Goal: Task Accomplishment & Management: Manage account settings

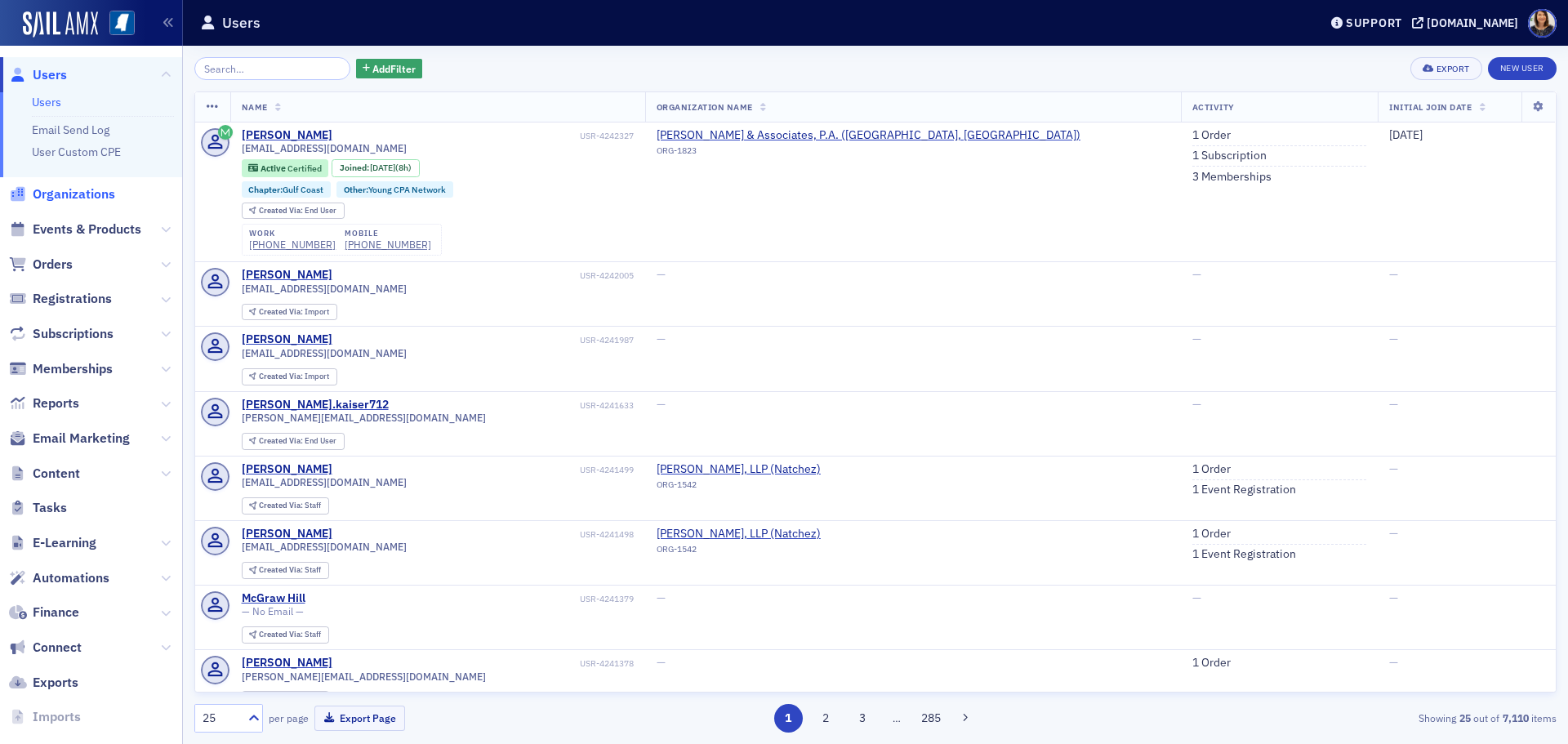
click at [74, 202] on span "Organizations" at bounding box center [74, 194] width 82 height 18
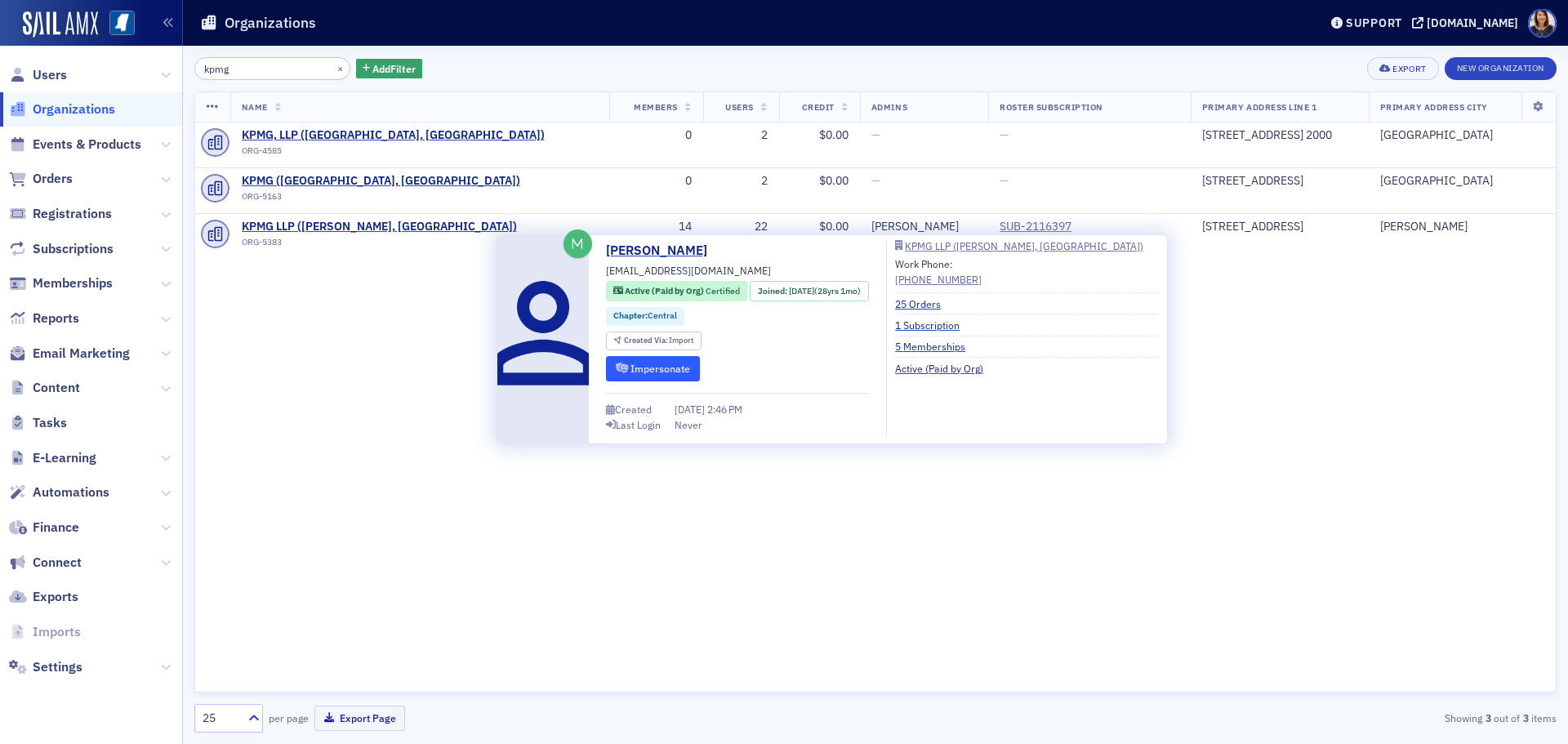
type input "kpmg"
click at [659, 374] on button "Impersonate" at bounding box center [652, 369] width 94 height 25
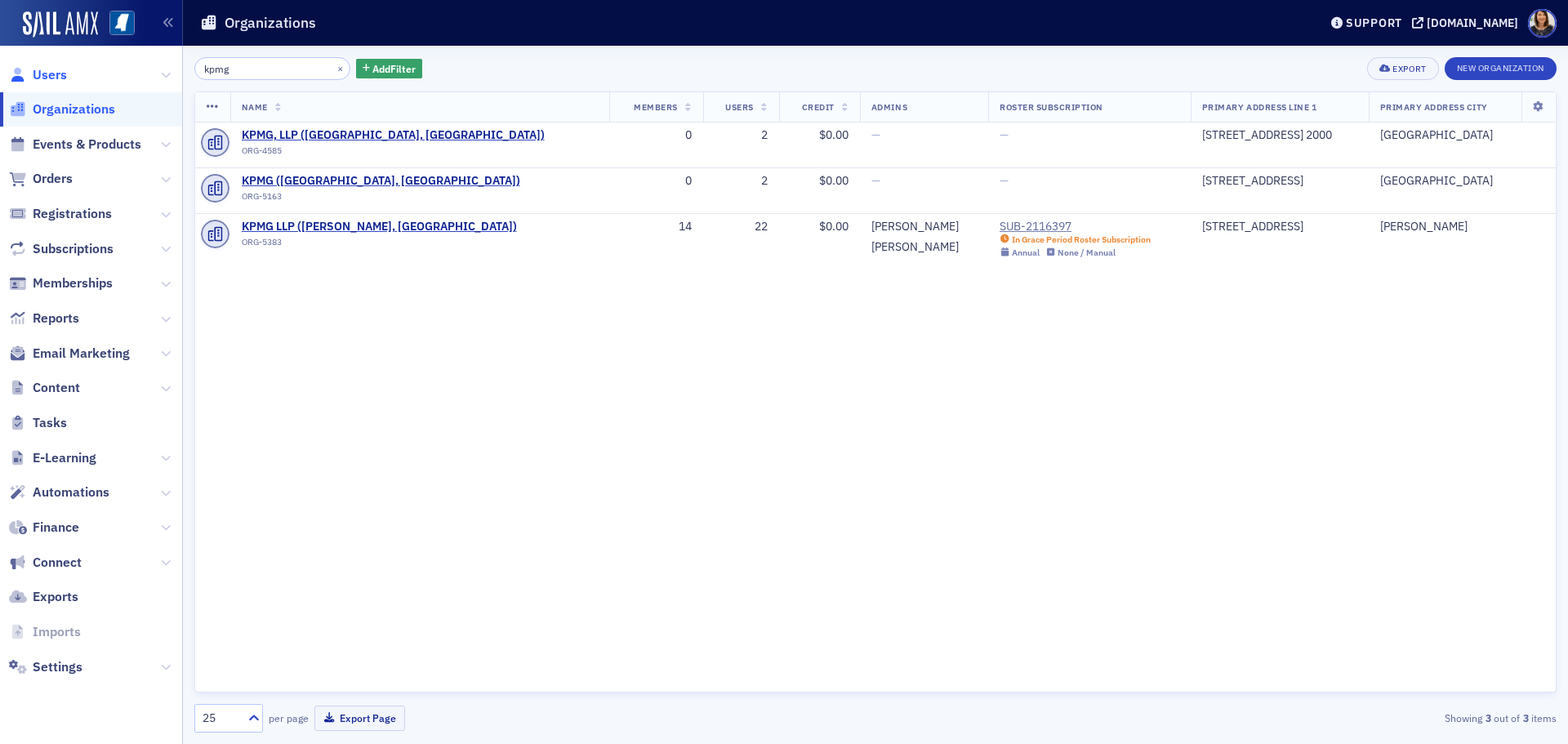
click at [40, 80] on span "Users" at bounding box center [50, 74] width 35 height 18
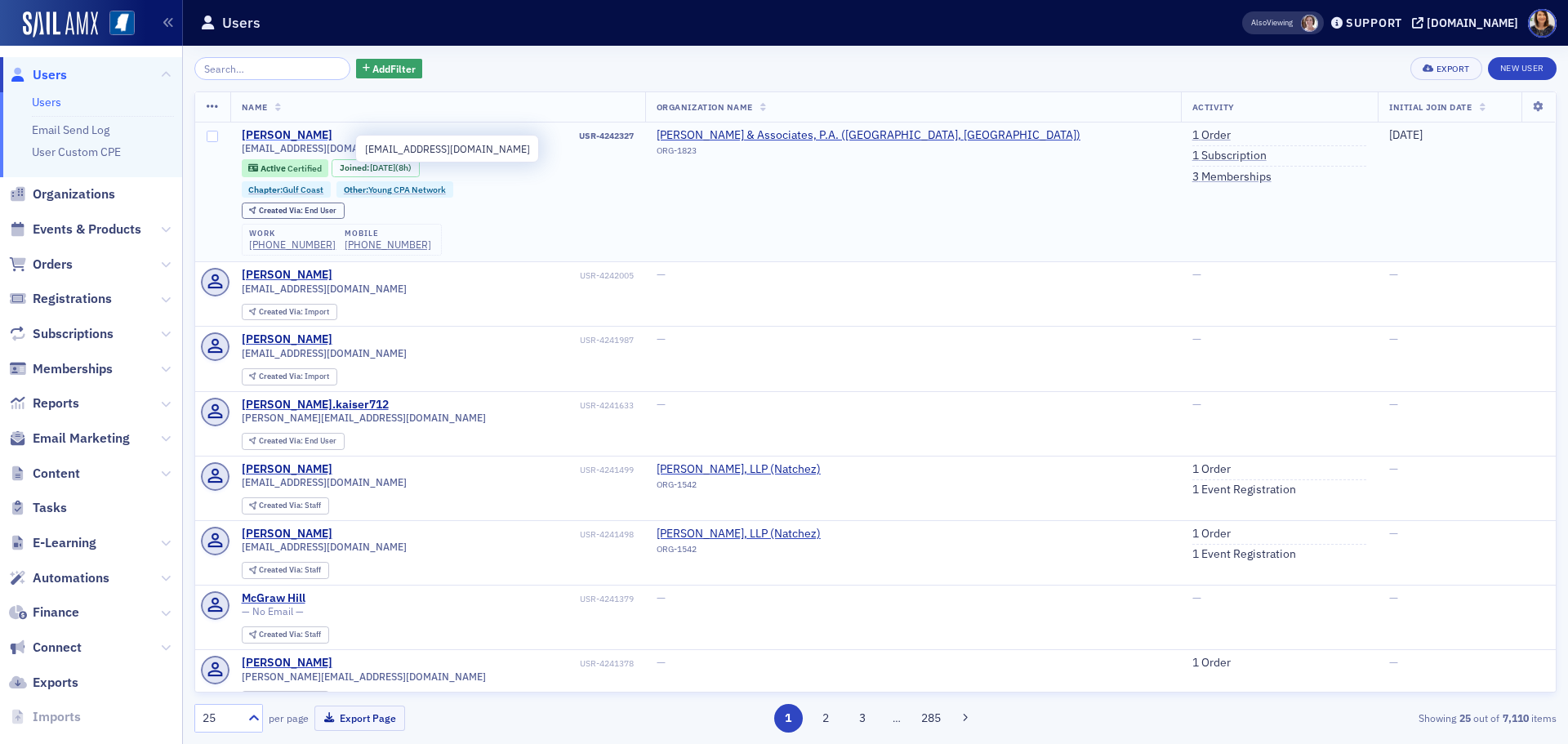
click at [292, 128] on div "[PERSON_NAME]" at bounding box center [286, 135] width 91 height 15
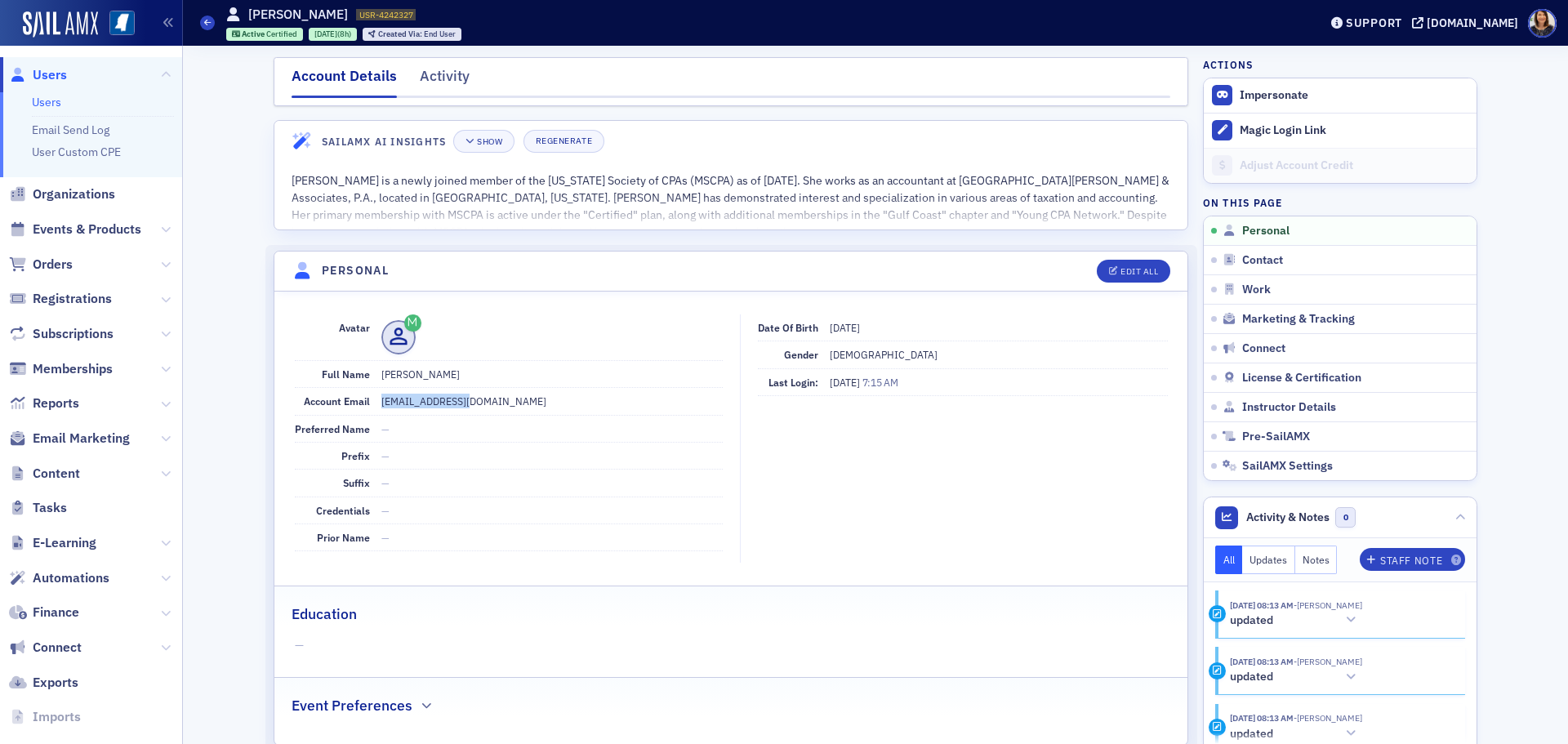
drag, startPoint x: 460, startPoint y: 404, endPoint x: 364, endPoint y: 405, distance: 96.0
click at [365, 405] on div "Account Email jtgill@cfhpa.com" at bounding box center [509, 401] width 428 height 27
copy div "[EMAIL_ADDRESS][DOMAIN_NAME]"
click at [47, 75] on span "Users" at bounding box center [50, 74] width 35 height 18
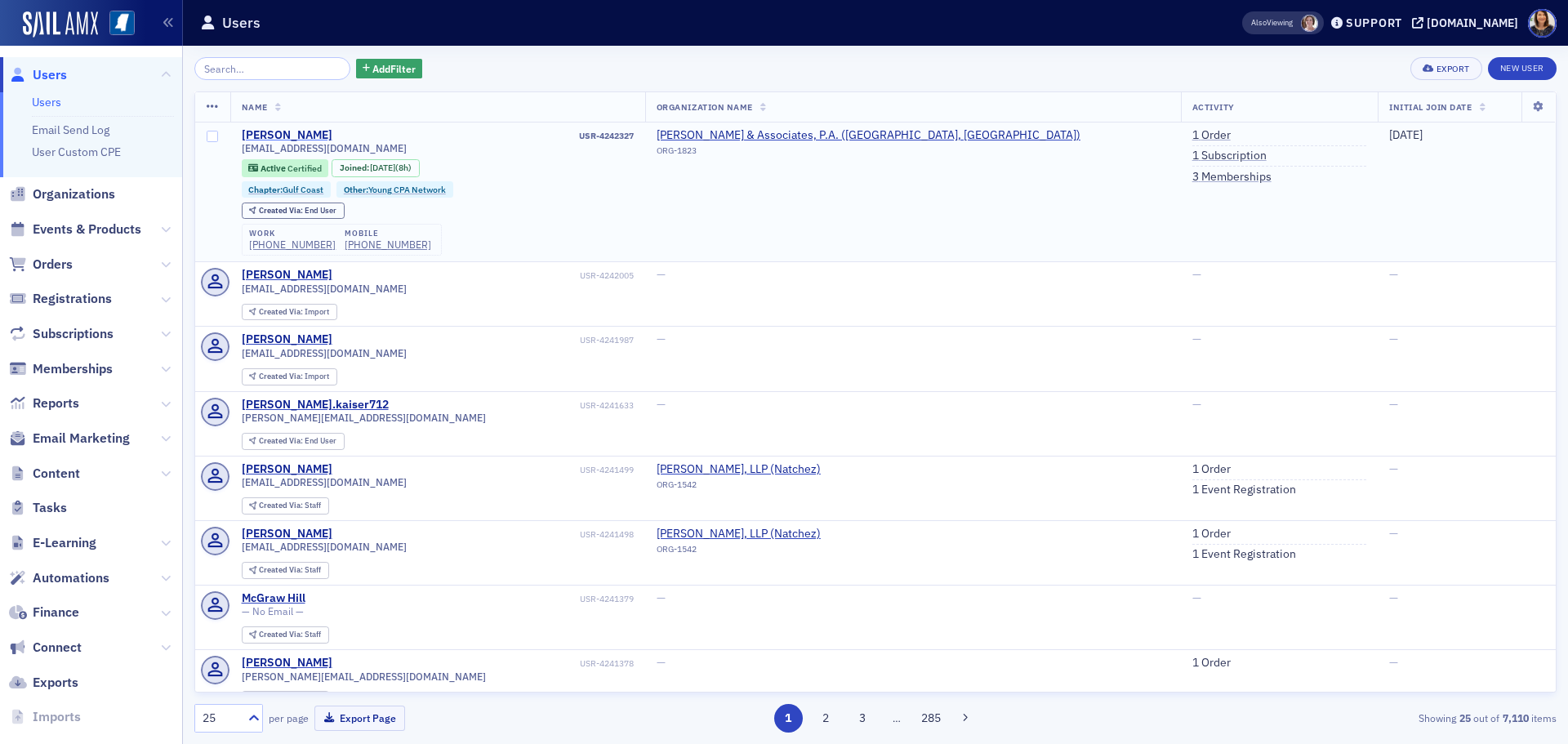
click at [280, 131] on div "[PERSON_NAME]" at bounding box center [286, 135] width 91 height 15
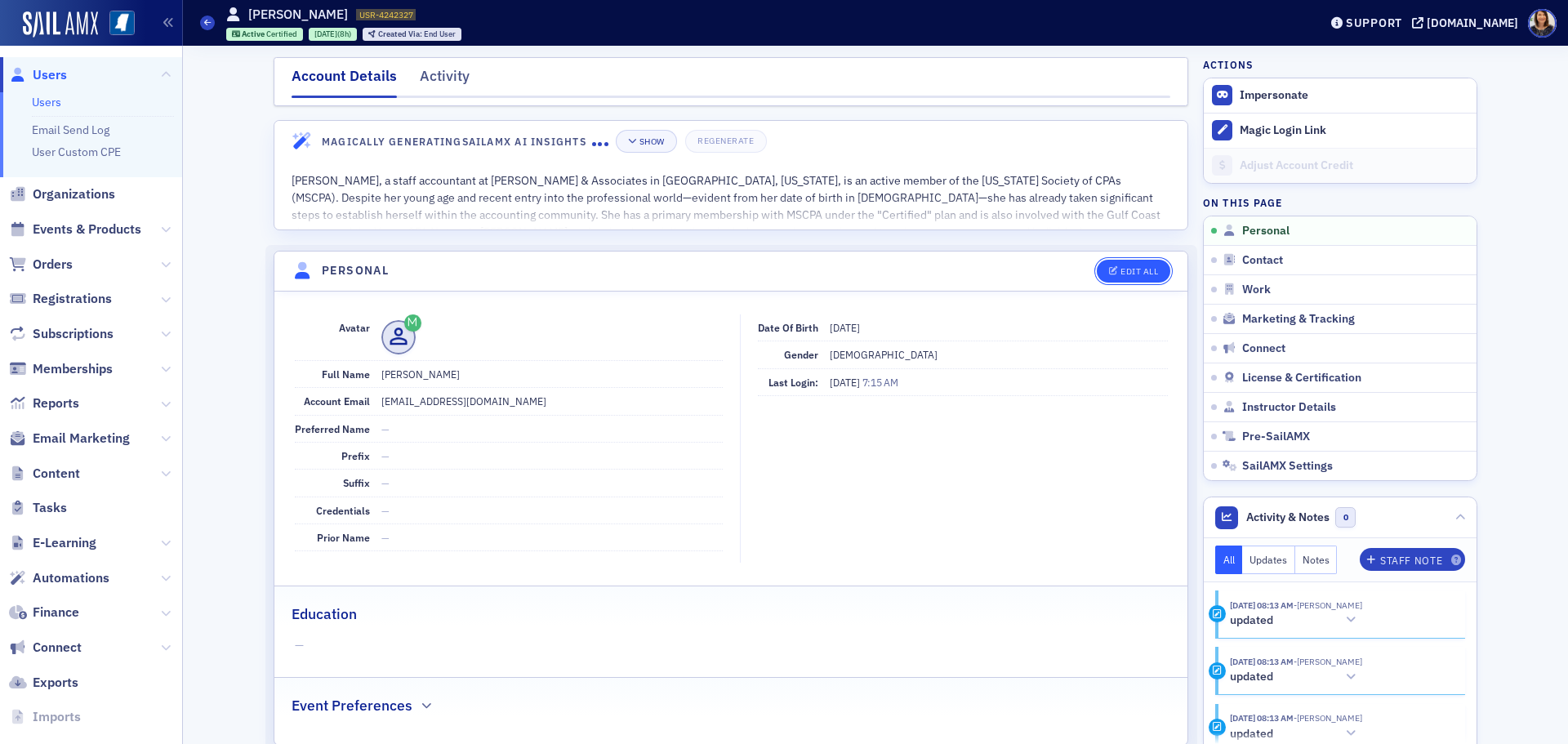
click at [1109, 269] on icon "button" at bounding box center [1114, 272] width 10 height 9
select select "US"
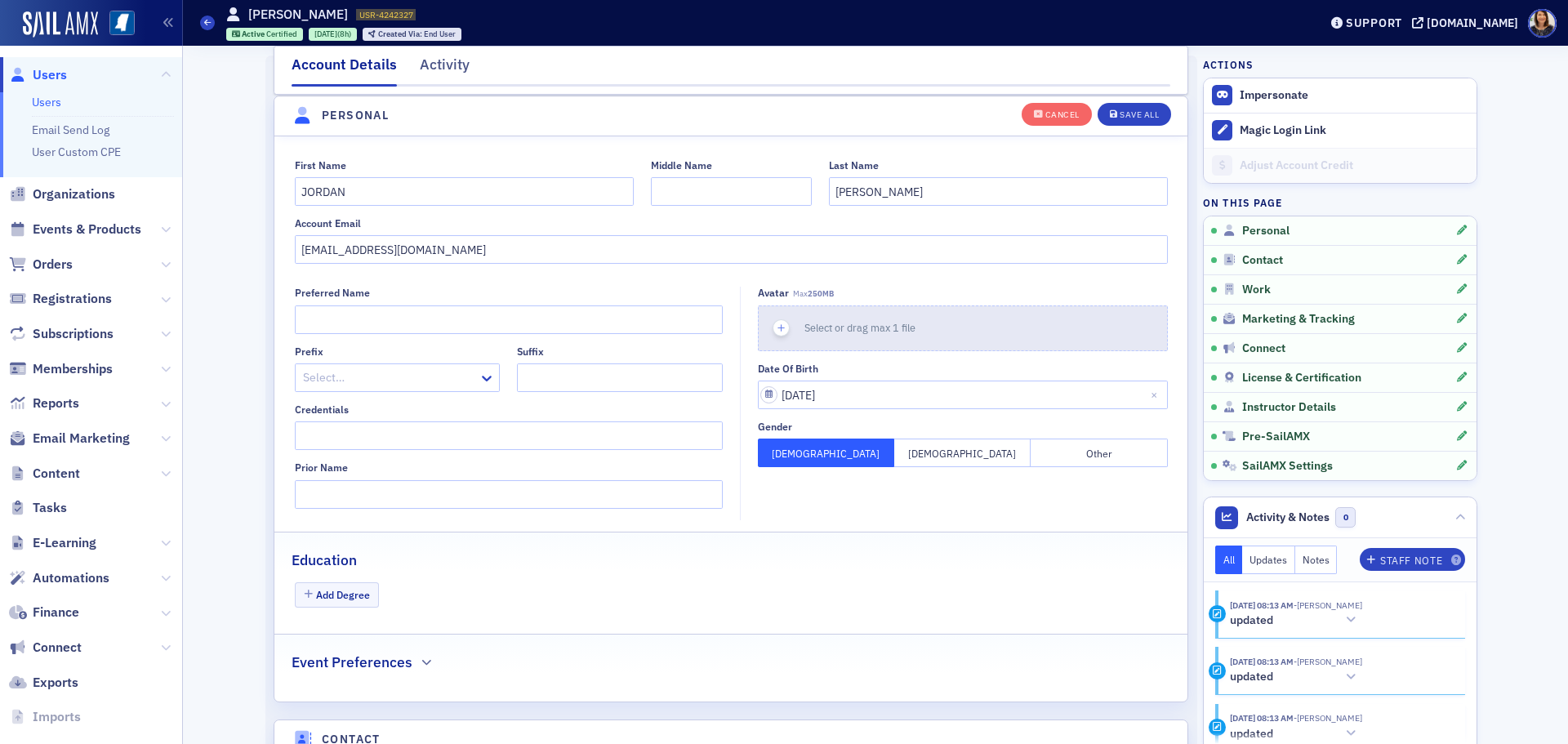
scroll to position [190, 0]
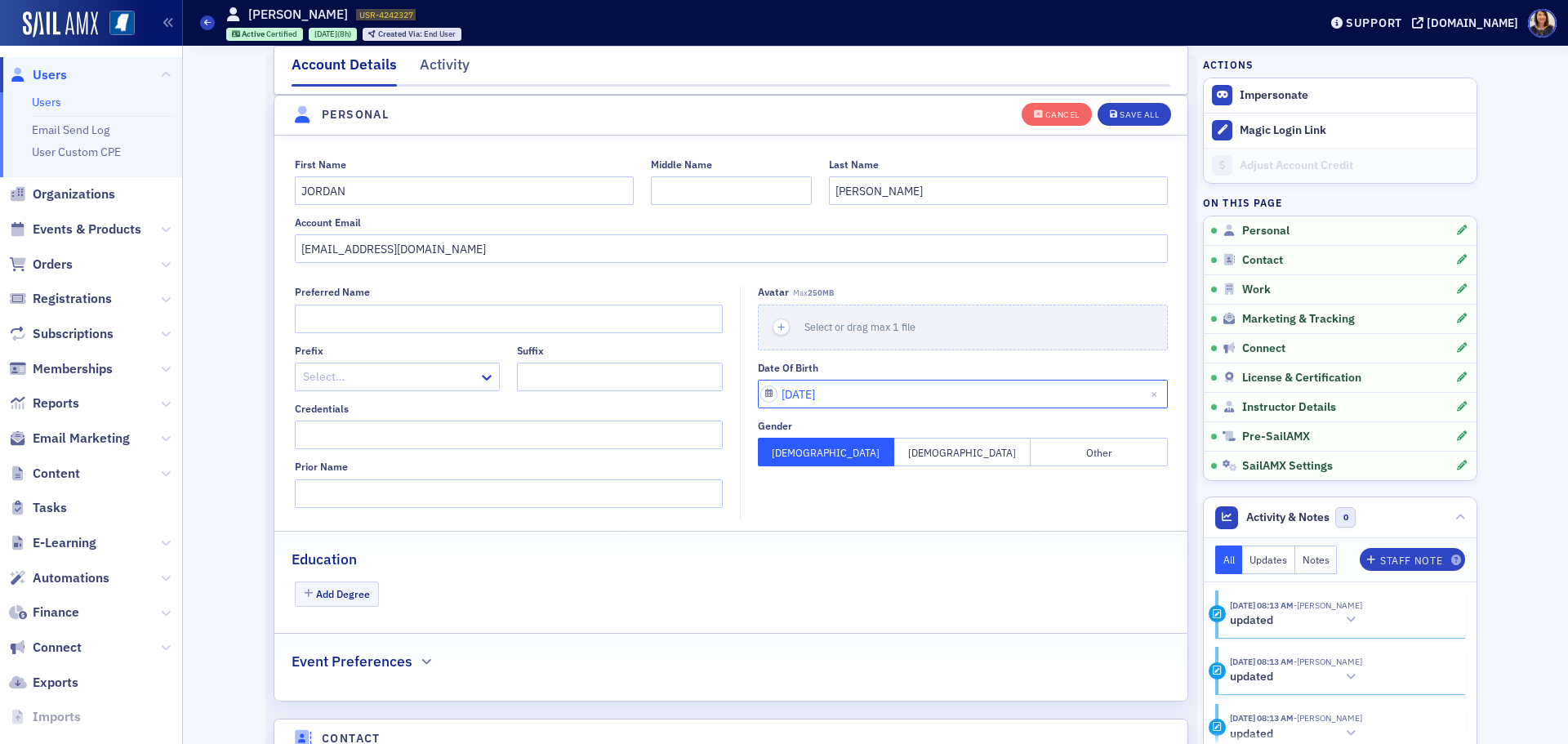
click at [864, 394] on input "08/05/2025" at bounding box center [963, 394] width 410 height 29
select select "7"
select select "2025"
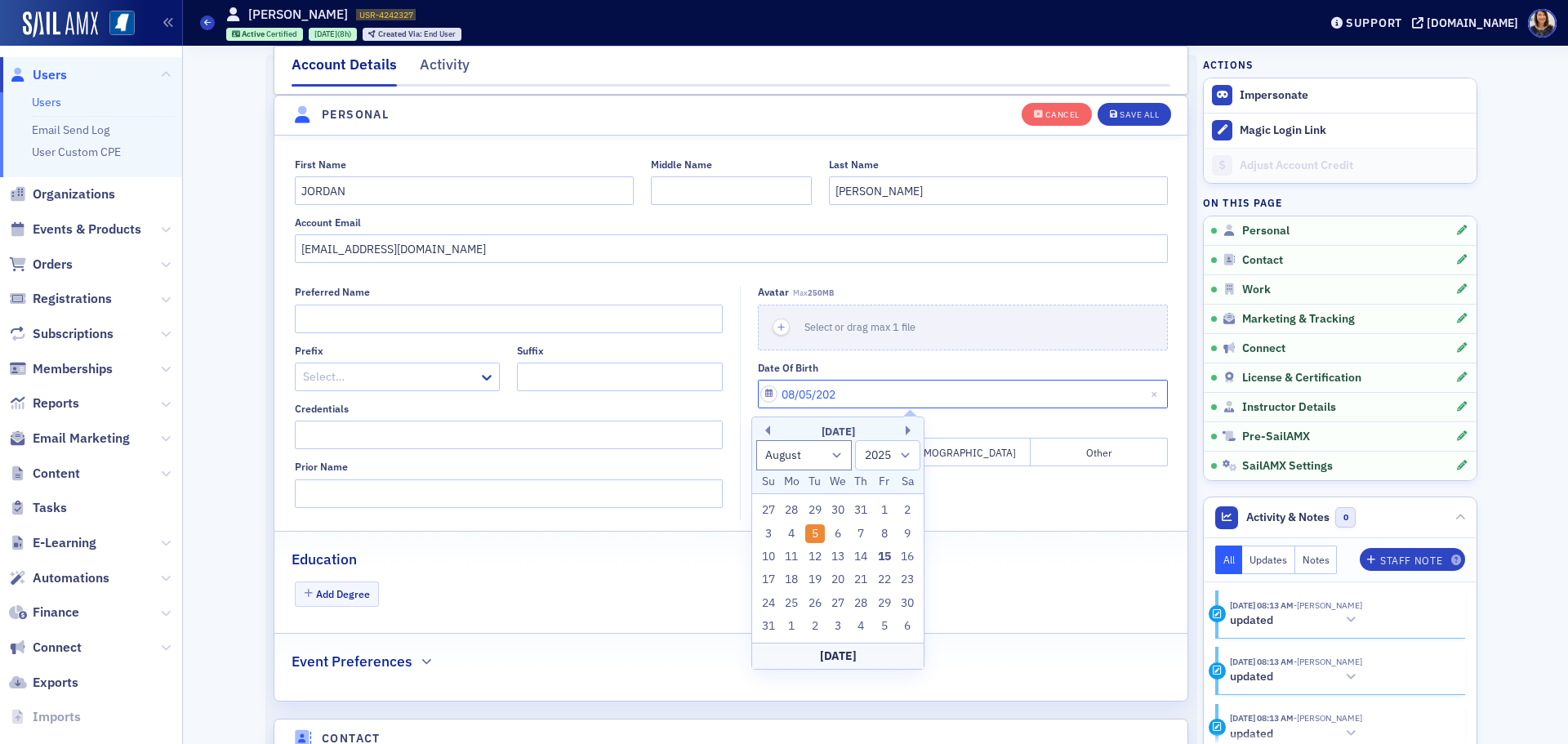
type input "08/05/20"
select select "2020"
type input "08/05/2"
select select "2002"
type input "08/05/"
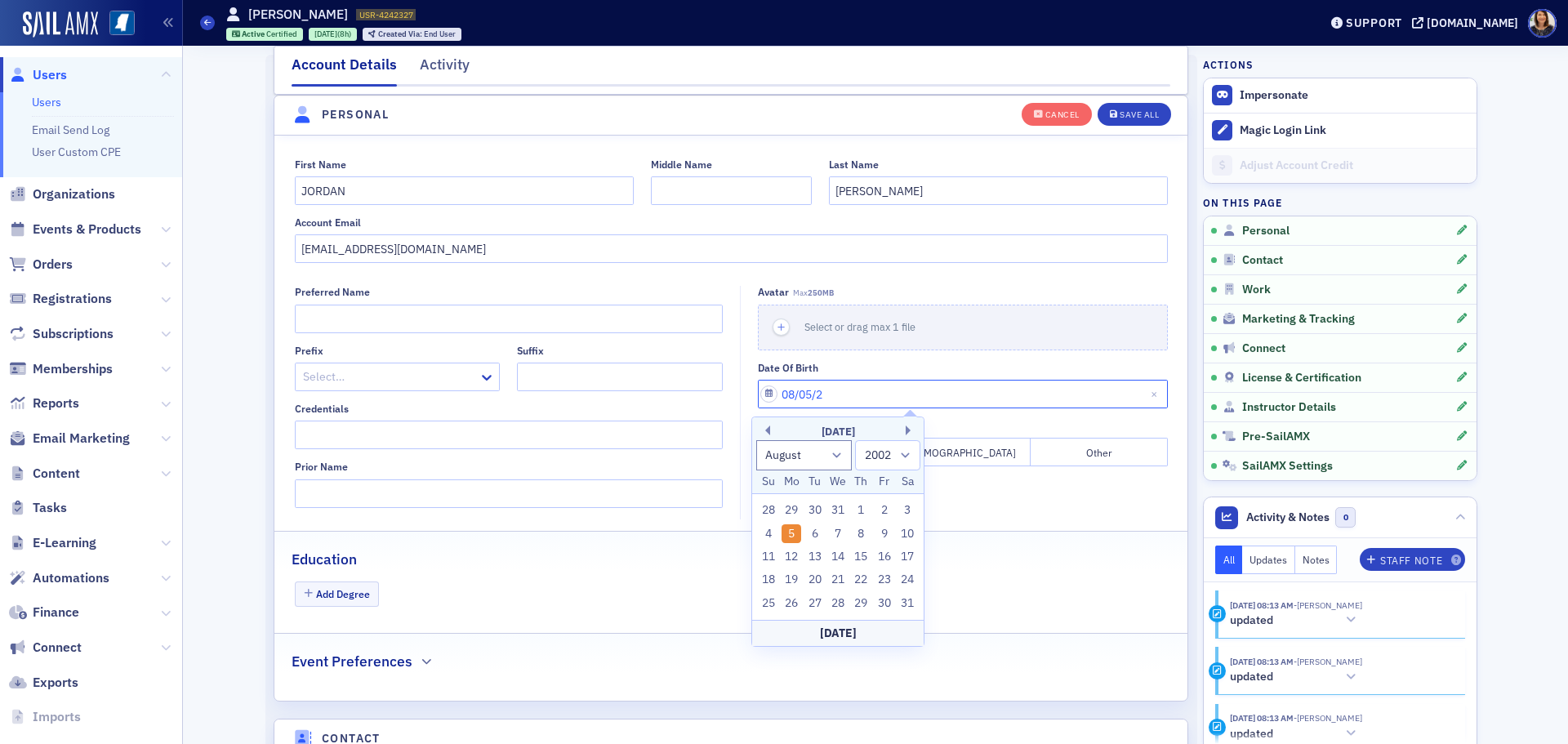
select select "2025"
type input "08/05/2"
select select "2002"
type input "08/05/"
select select "2025"
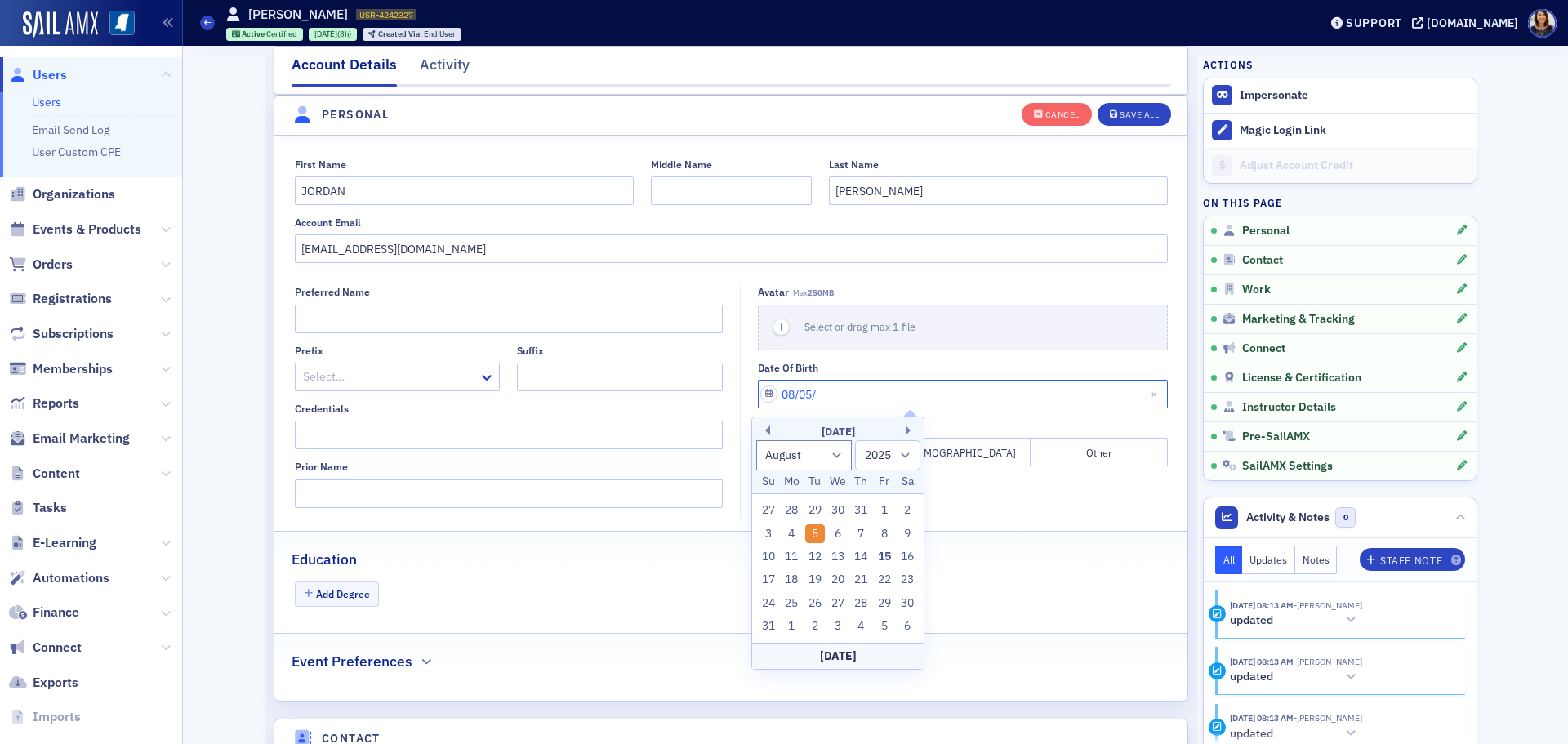
type input "08/05/1"
select select "2001"
type input "08/05/19"
select select "2019"
type input "08/05/1999"
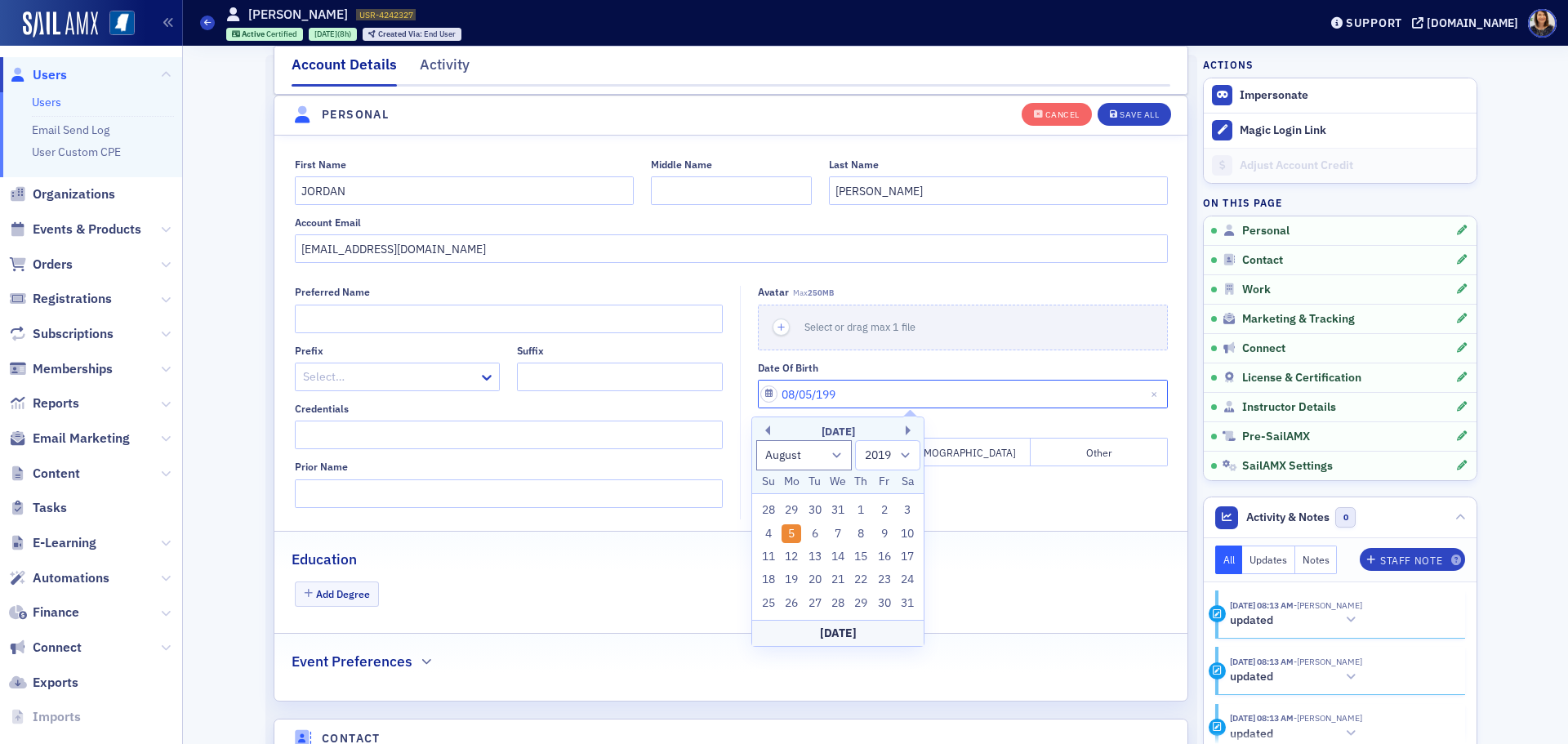
select select "1999"
type input "08/05/1999"
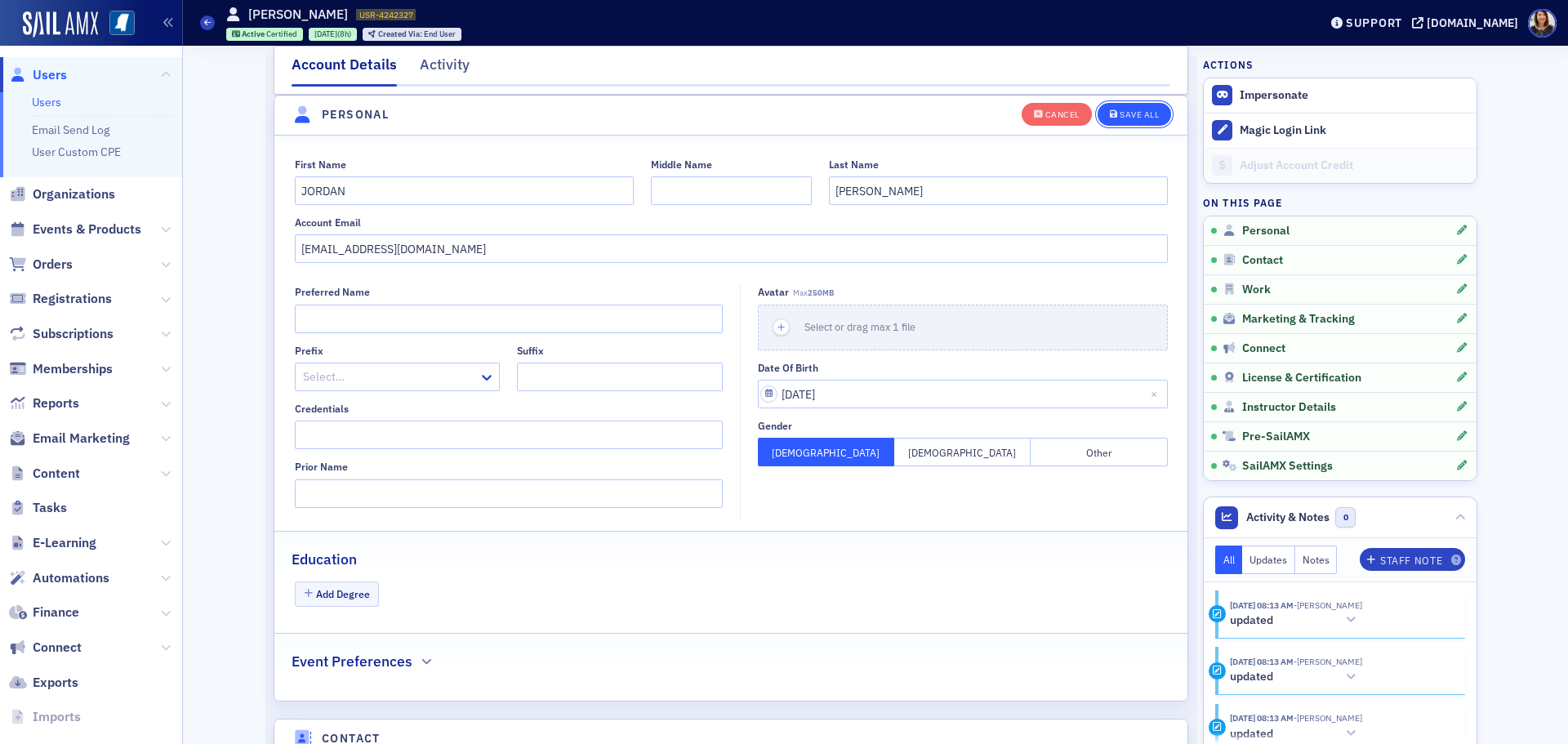
click at [1133, 106] on button "Save All" at bounding box center [1134, 113] width 74 height 22
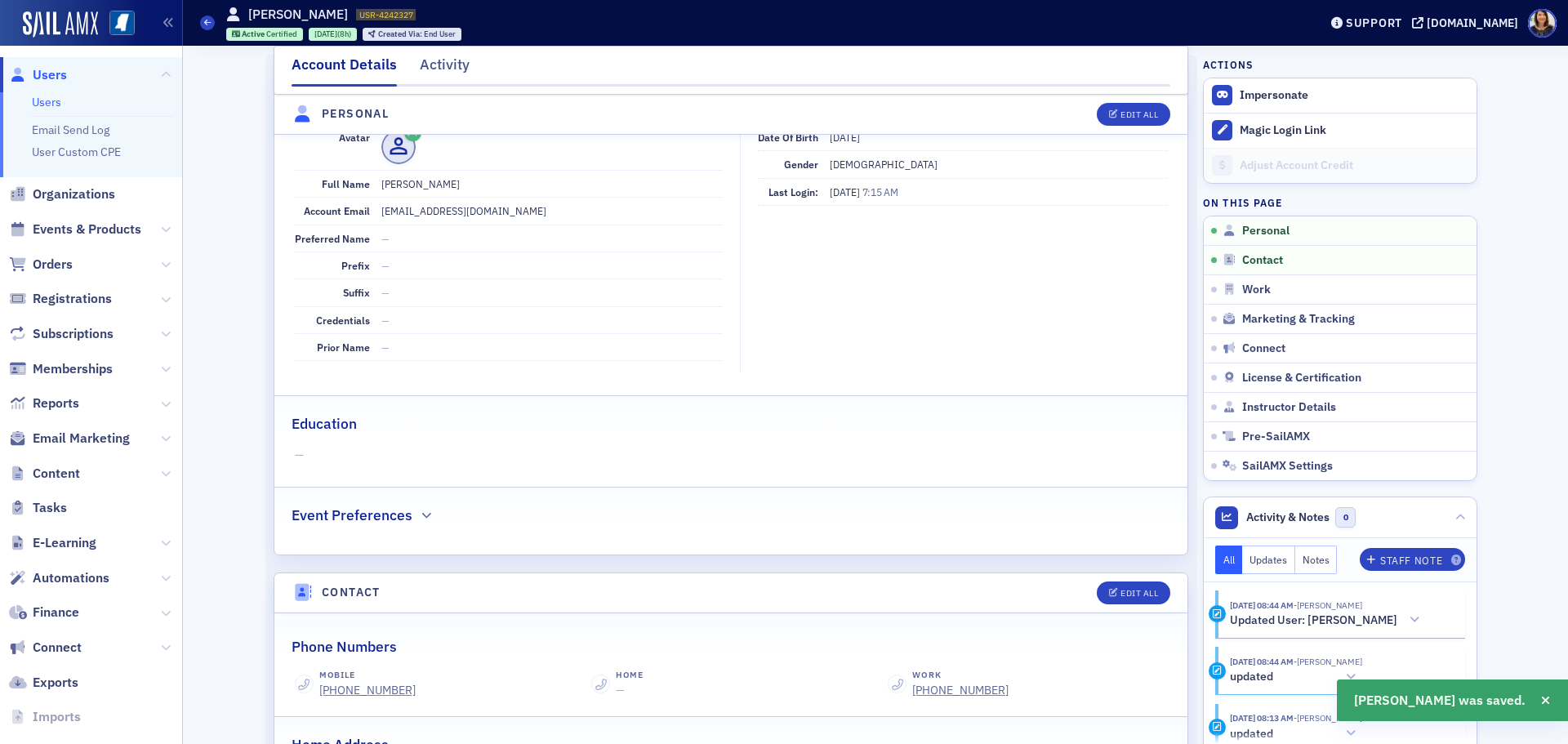
drag, startPoint x: 35, startPoint y: 65, endPoint x: 39, endPoint y: 73, distance: 8.9
click at [35, 66] on span "Users" at bounding box center [91, 74] width 182 height 35
click at [42, 79] on span "Users" at bounding box center [50, 74] width 35 height 18
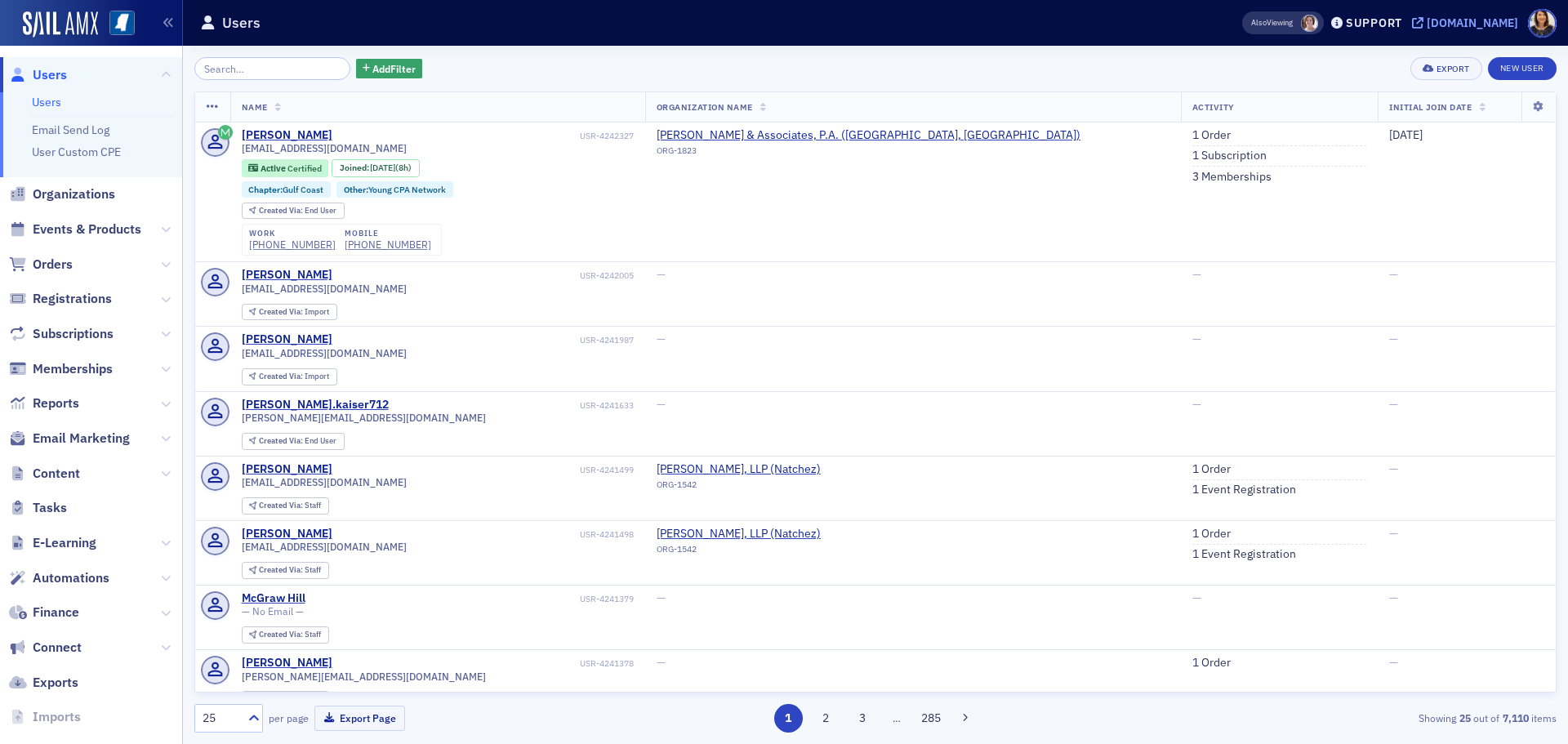
click at [1423, 18] on icon at bounding box center [1417, 22] width 11 height 11
click at [1458, 22] on div "[DOMAIN_NAME]" at bounding box center [1473, 22] width 92 height 15
click at [51, 76] on span "Users" at bounding box center [50, 74] width 35 height 18
click at [1192, 131] on link "1 Order" at bounding box center [1211, 135] width 38 height 15
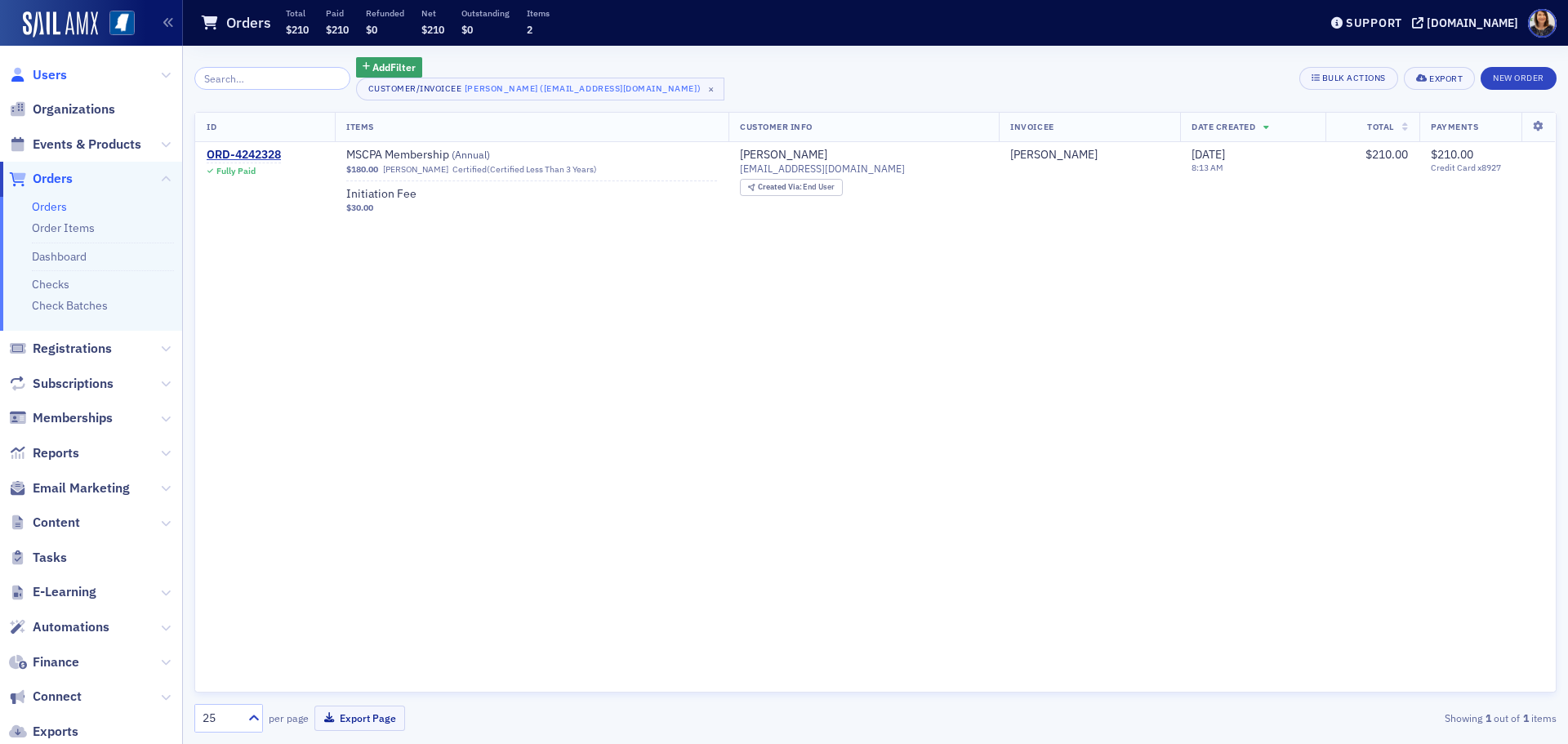
click at [46, 67] on span "Users" at bounding box center [50, 74] width 35 height 18
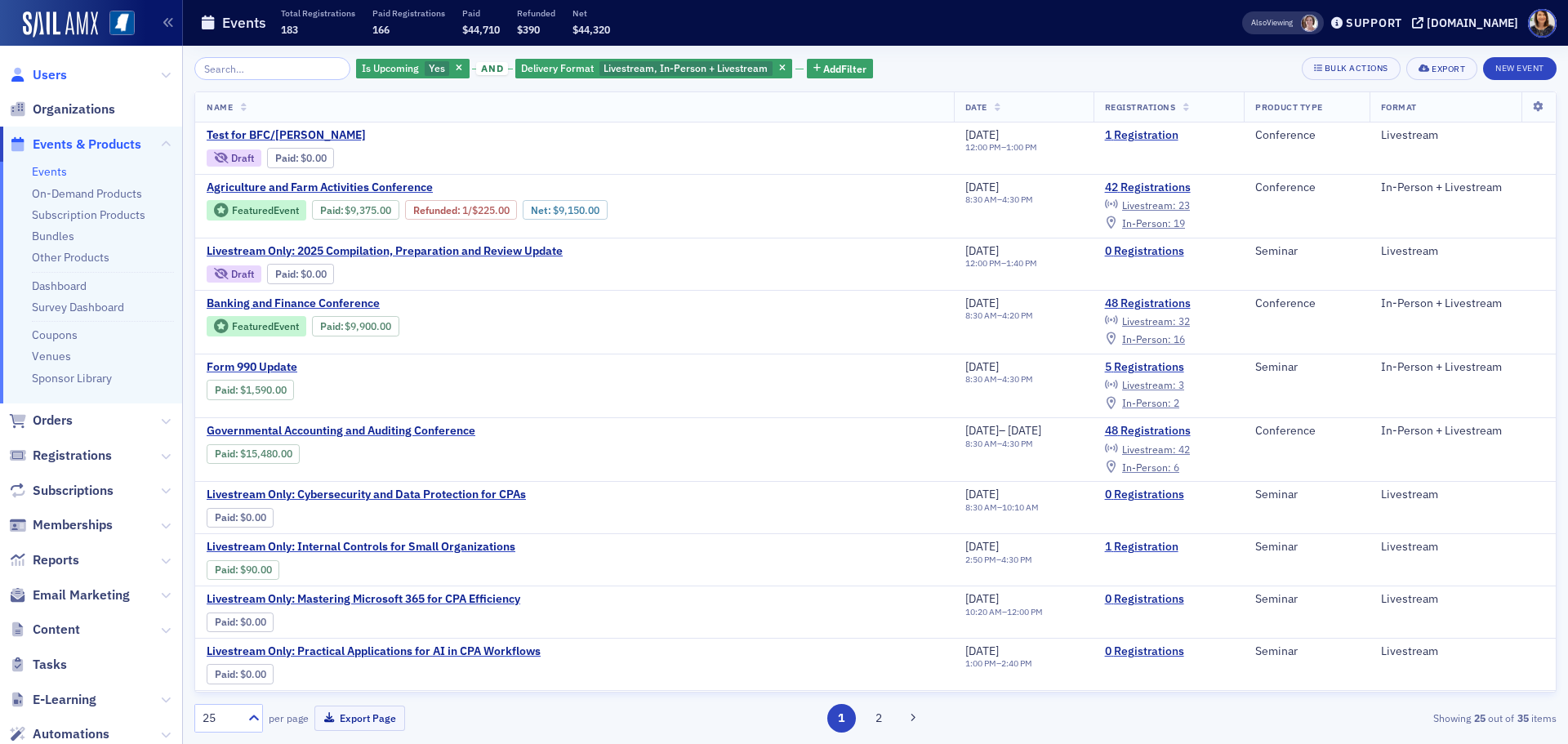
click at [59, 75] on span "Users" at bounding box center [50, 74] width 35 height 18
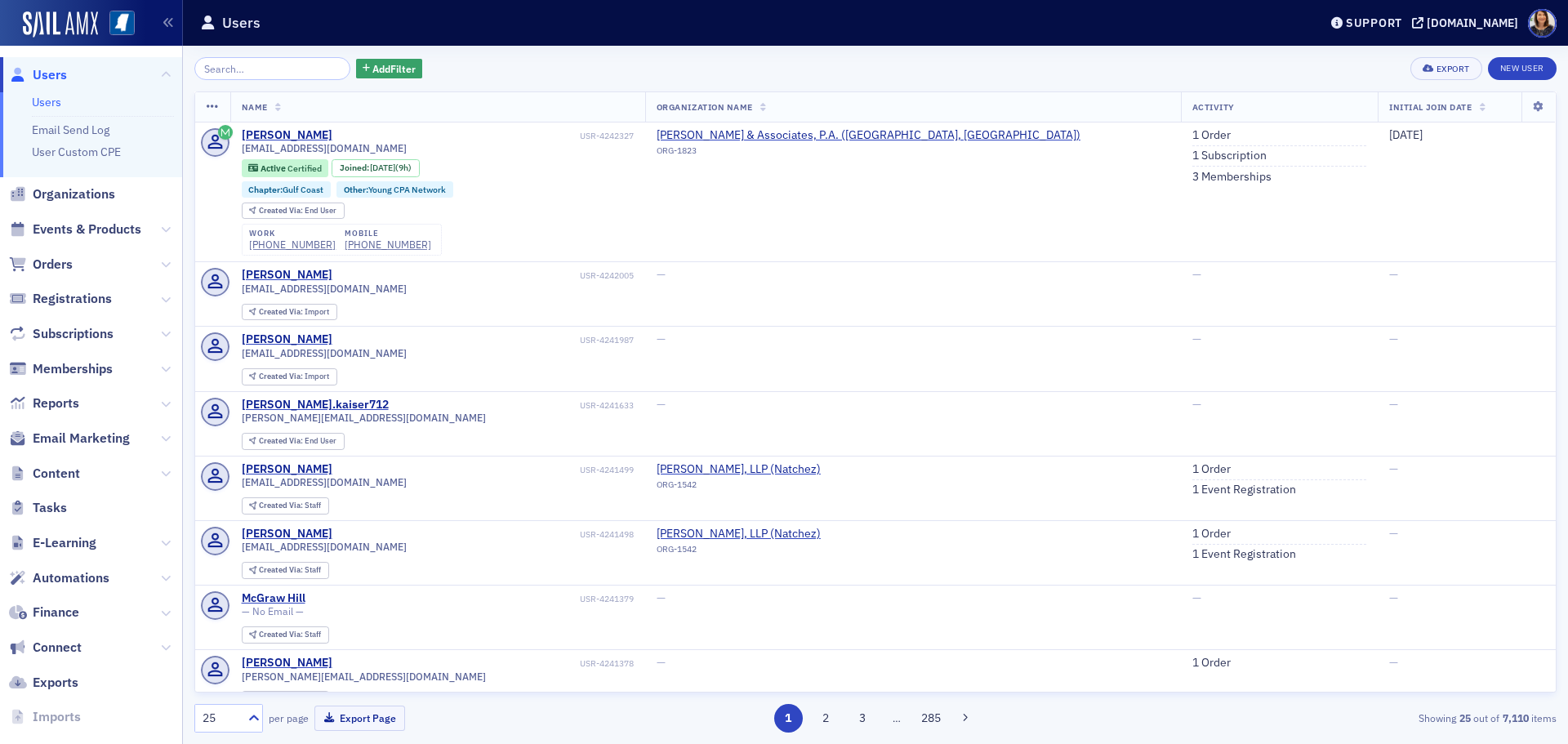
click at [43, 76] on span "Users" at bounding box center [50, 74] width 35 height 18
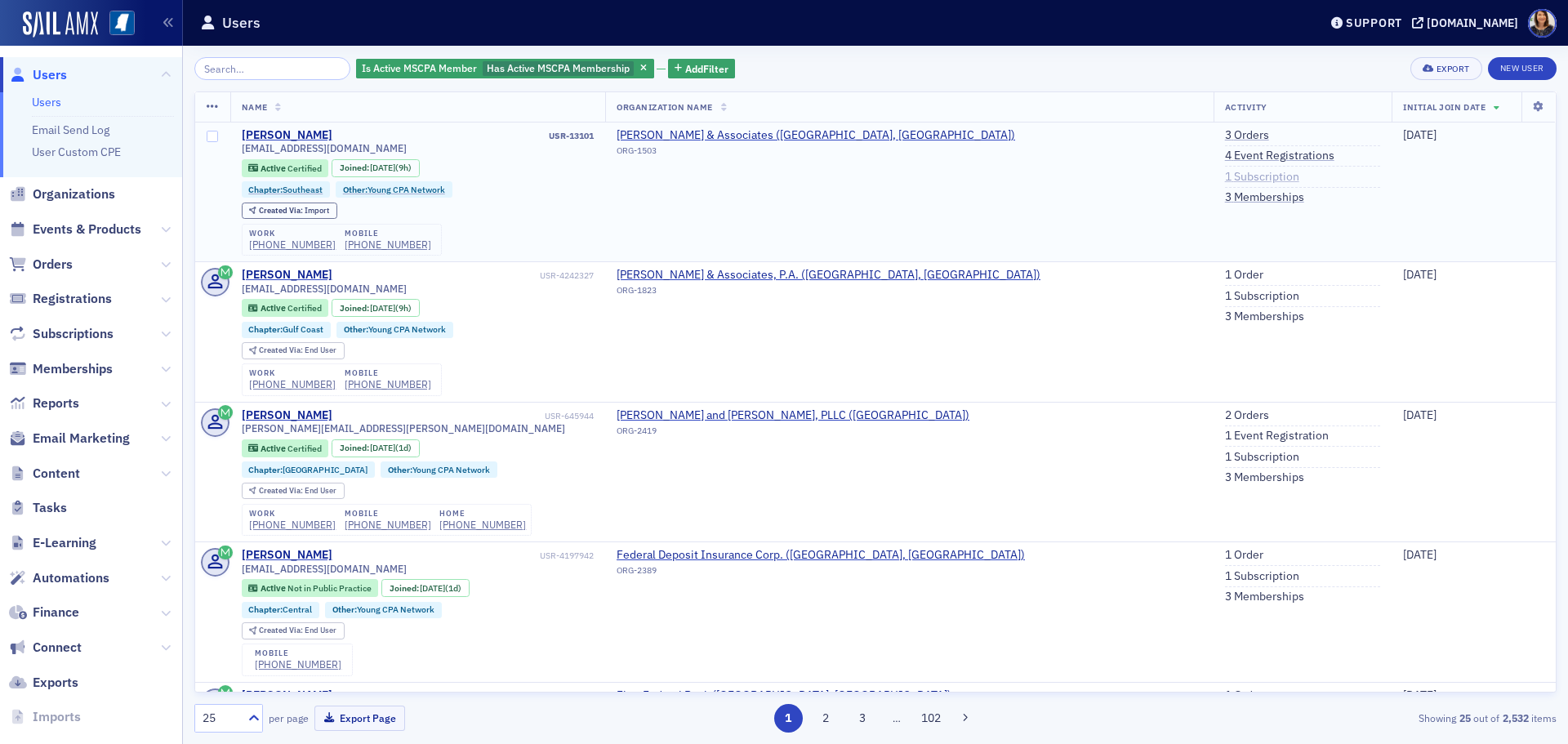
click at [1225, 178] on link "1 Subscription" at bounding box center [1263, 176] width 74 height 15
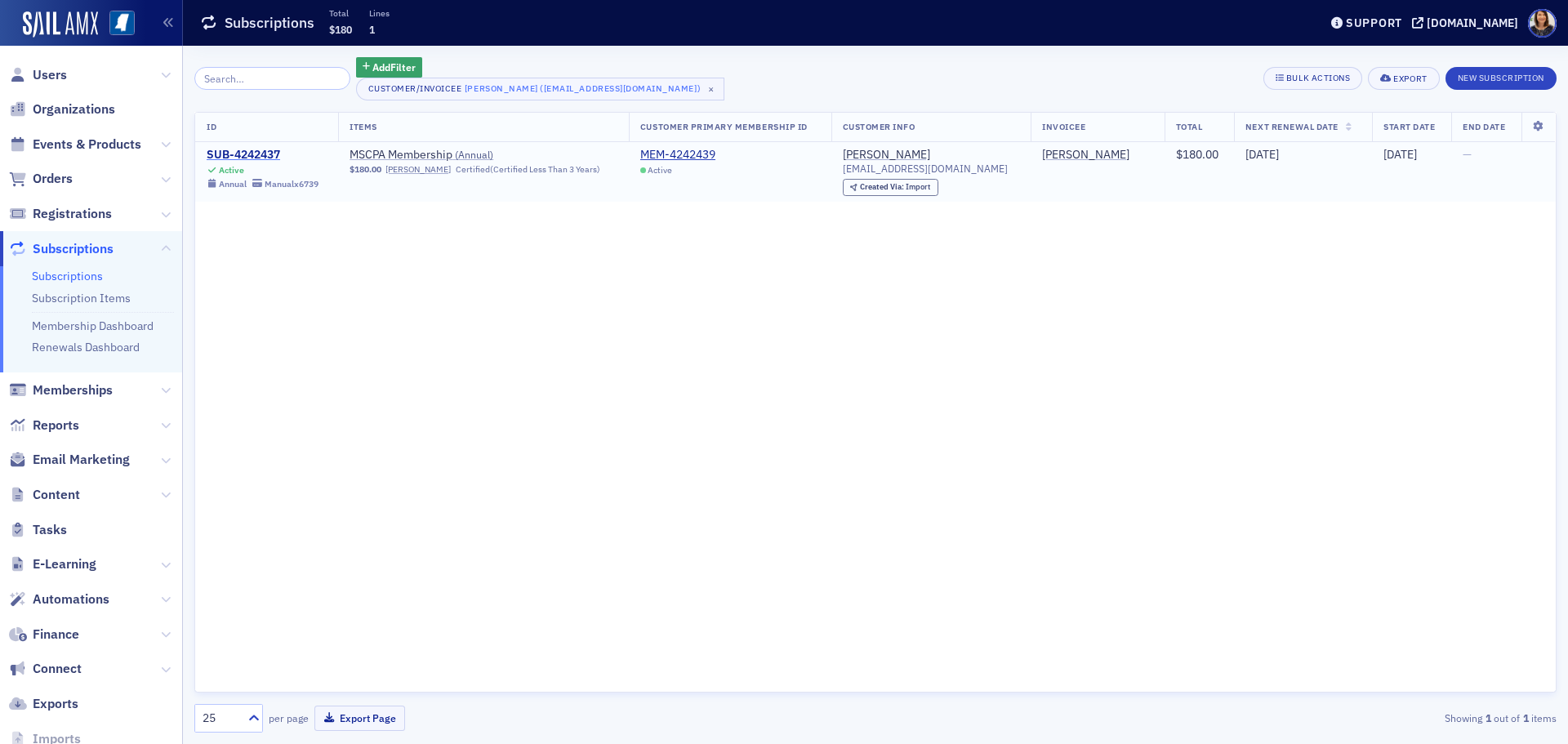
click at [245, 150] on div "SUB-4242437" at bounding box center [262, 155] width 112 height 15
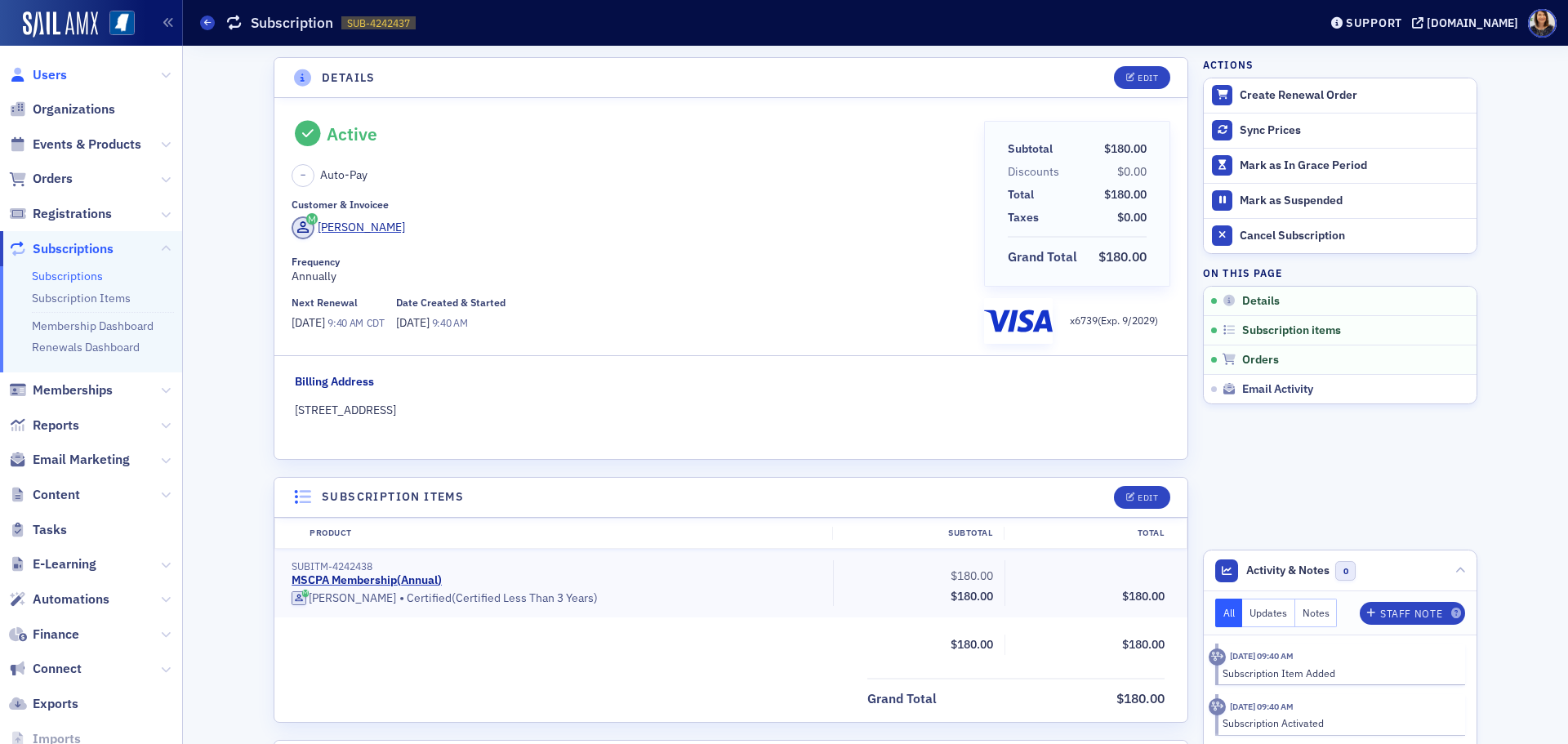
click at [50, 76] on span "Users" at bounding box center [50, 74] width 35 height 18
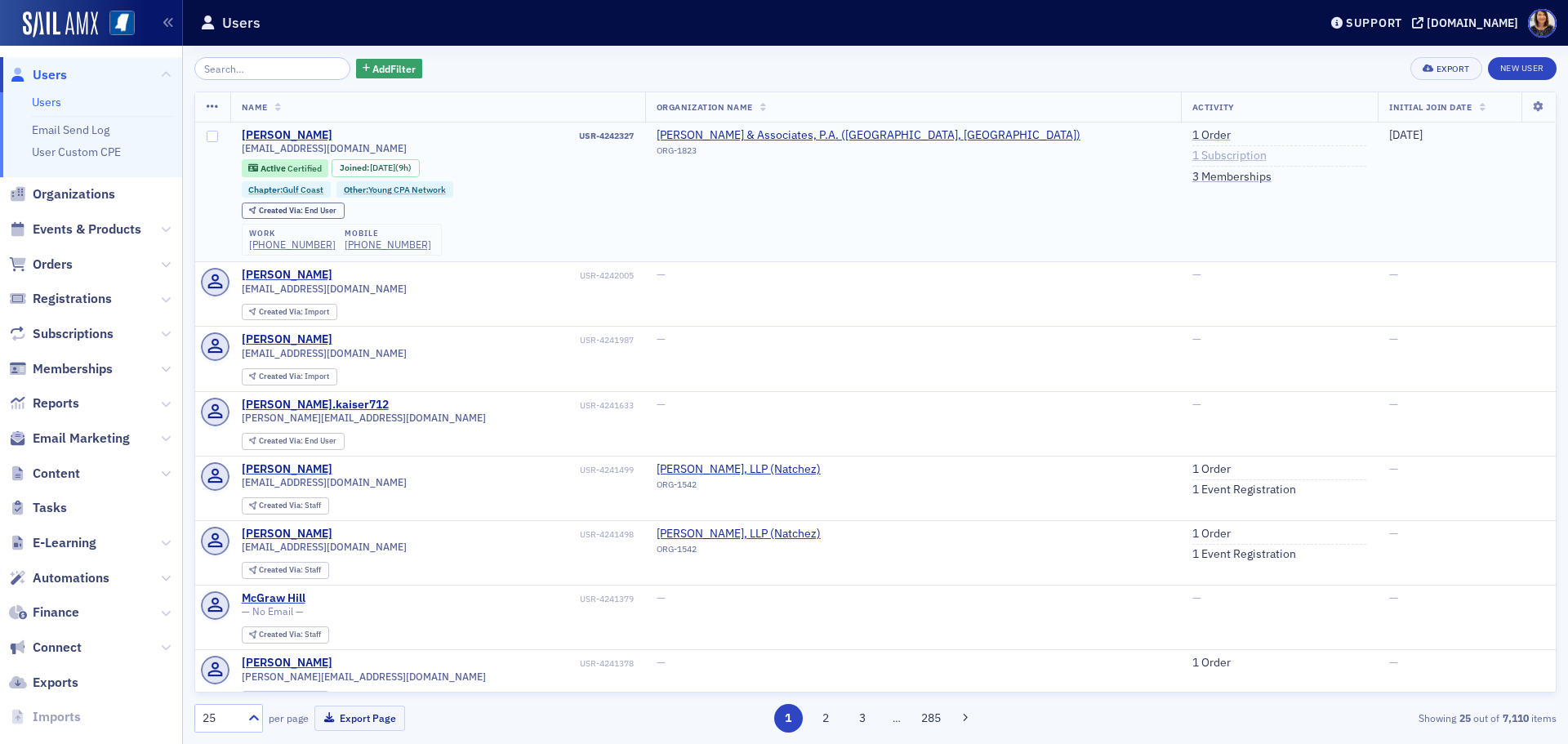
click at [1192, 154] on link "1 Subscription" at bounding box center [1230, 156] width 74 height 15
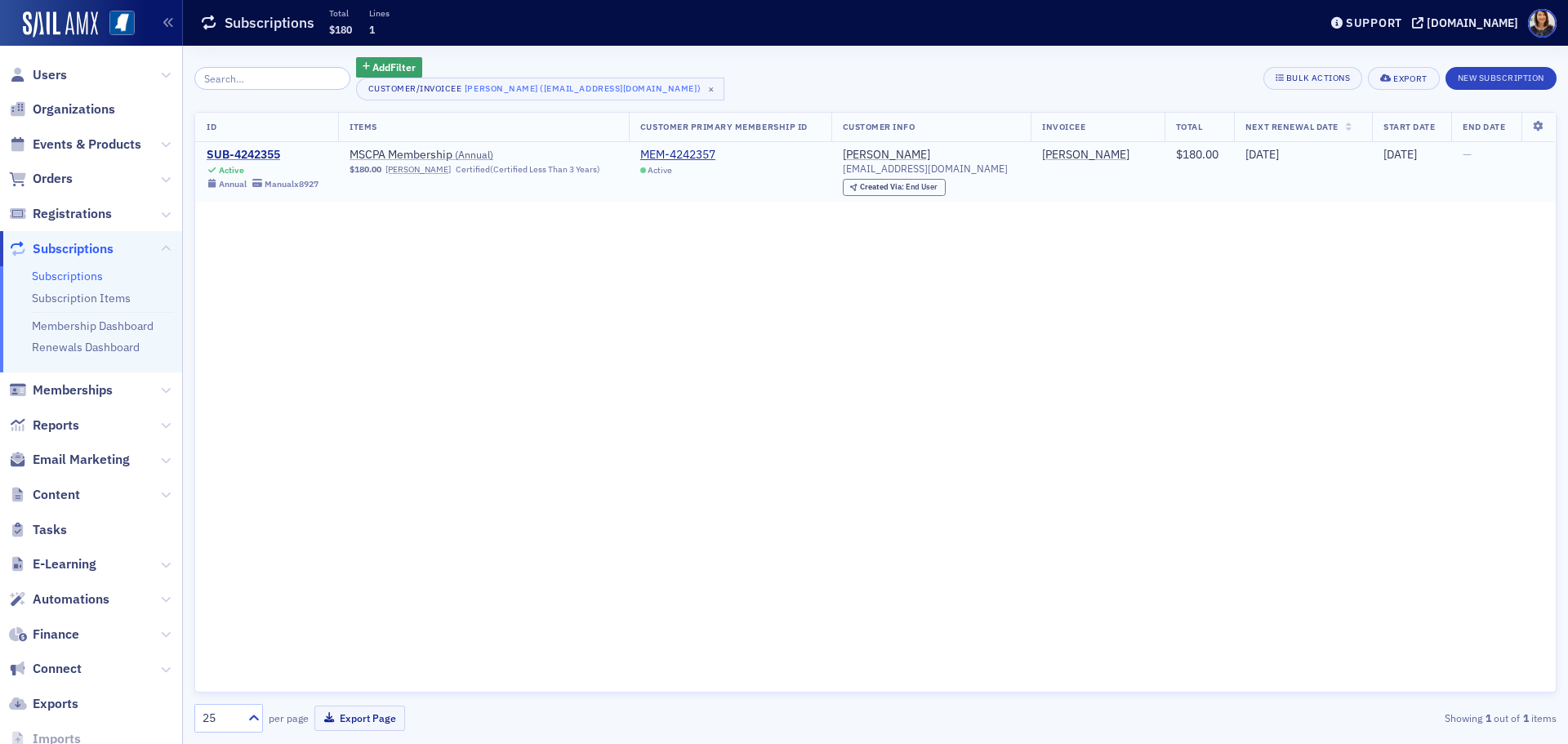
click at [256, 152] on div "SUB-4242355" at bounding box center [262, 155] width 112 height 15
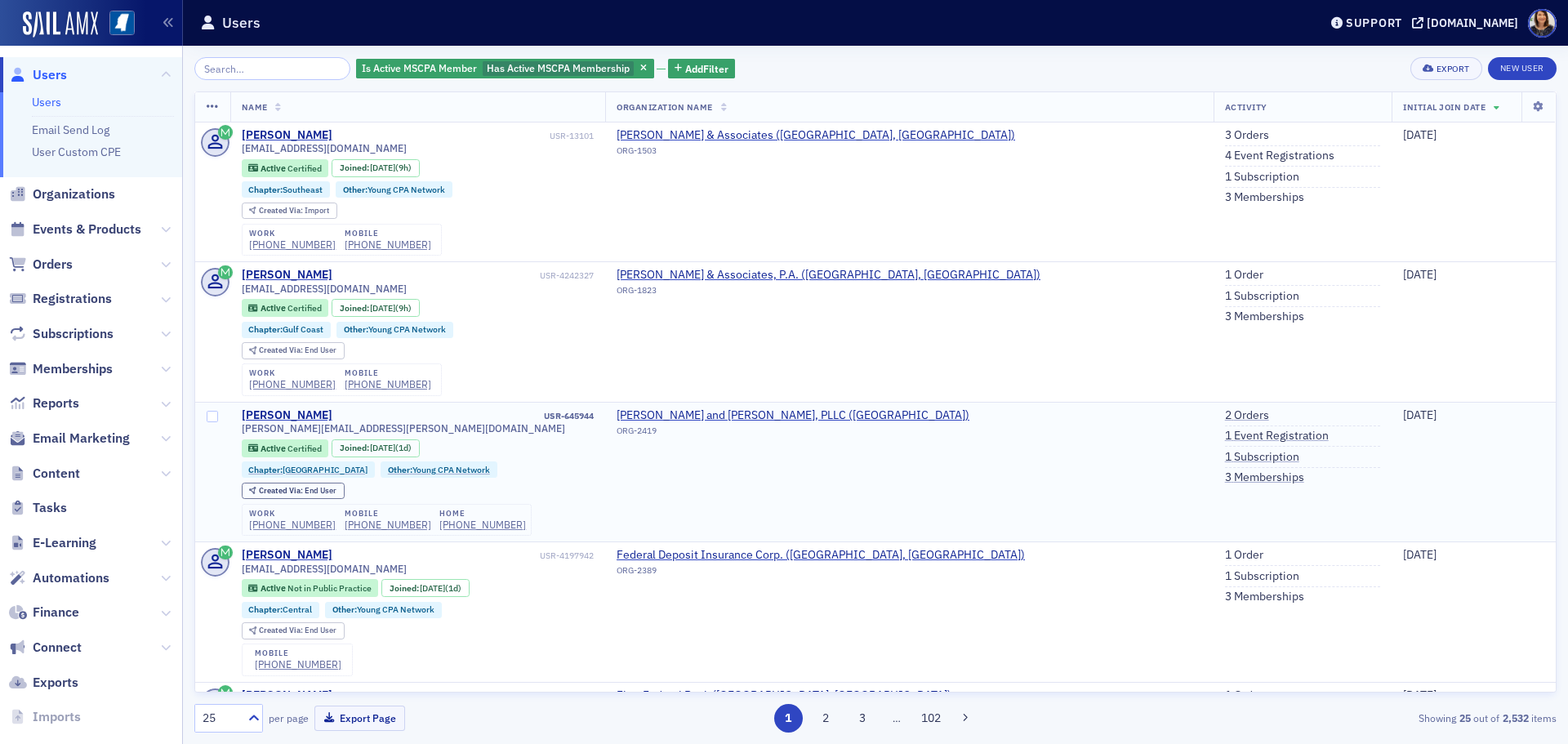
click at [1225, 465] on li "1 Subscription" at bounding box center [1303, 459] width 156 height 18
click at [1225, 459] on link "1 Subscription" at bounding box center [1263, 457] width 74 height 15
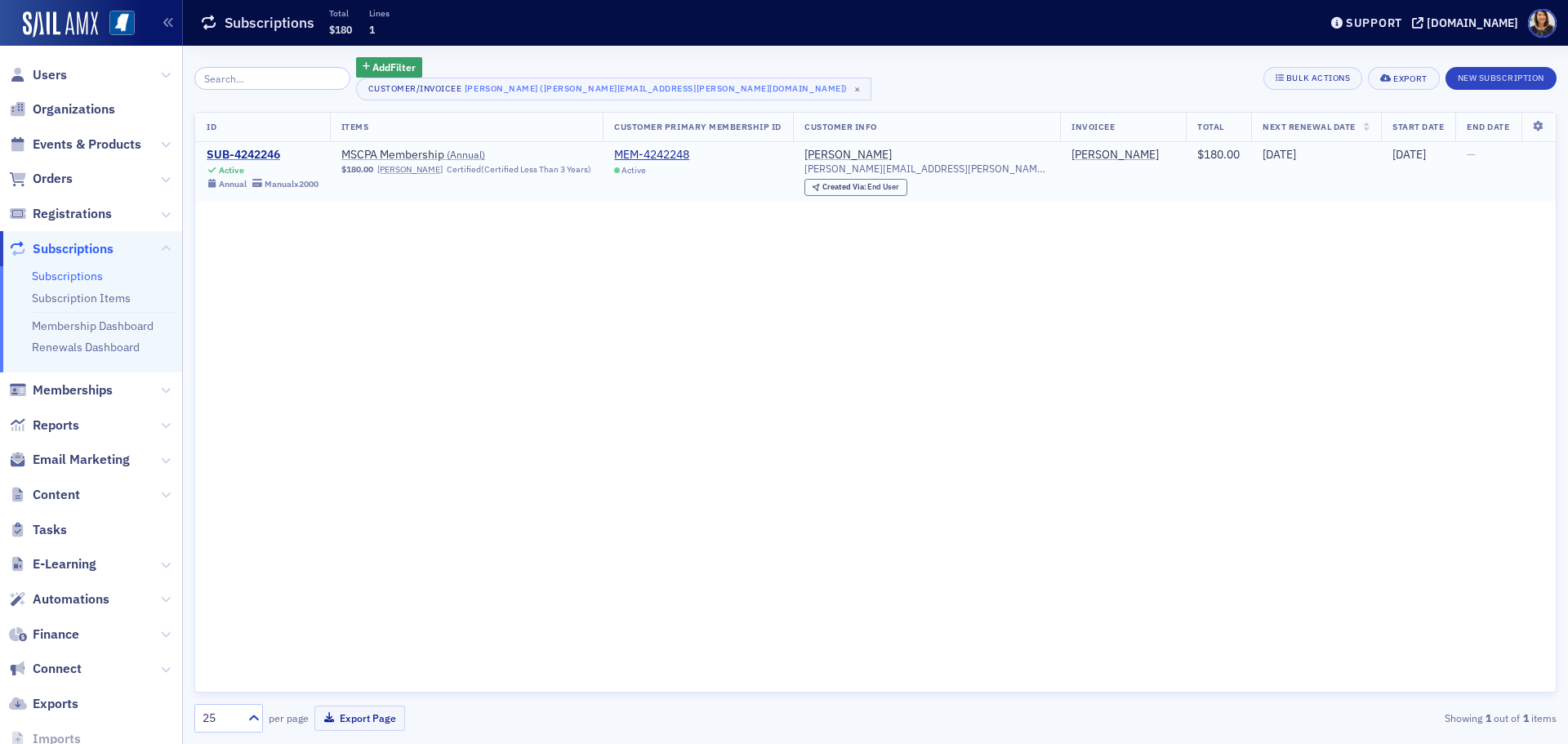
click at [262, 153] on div "SUB-4242246" at bounding box center [262, 155] width 112 height 15
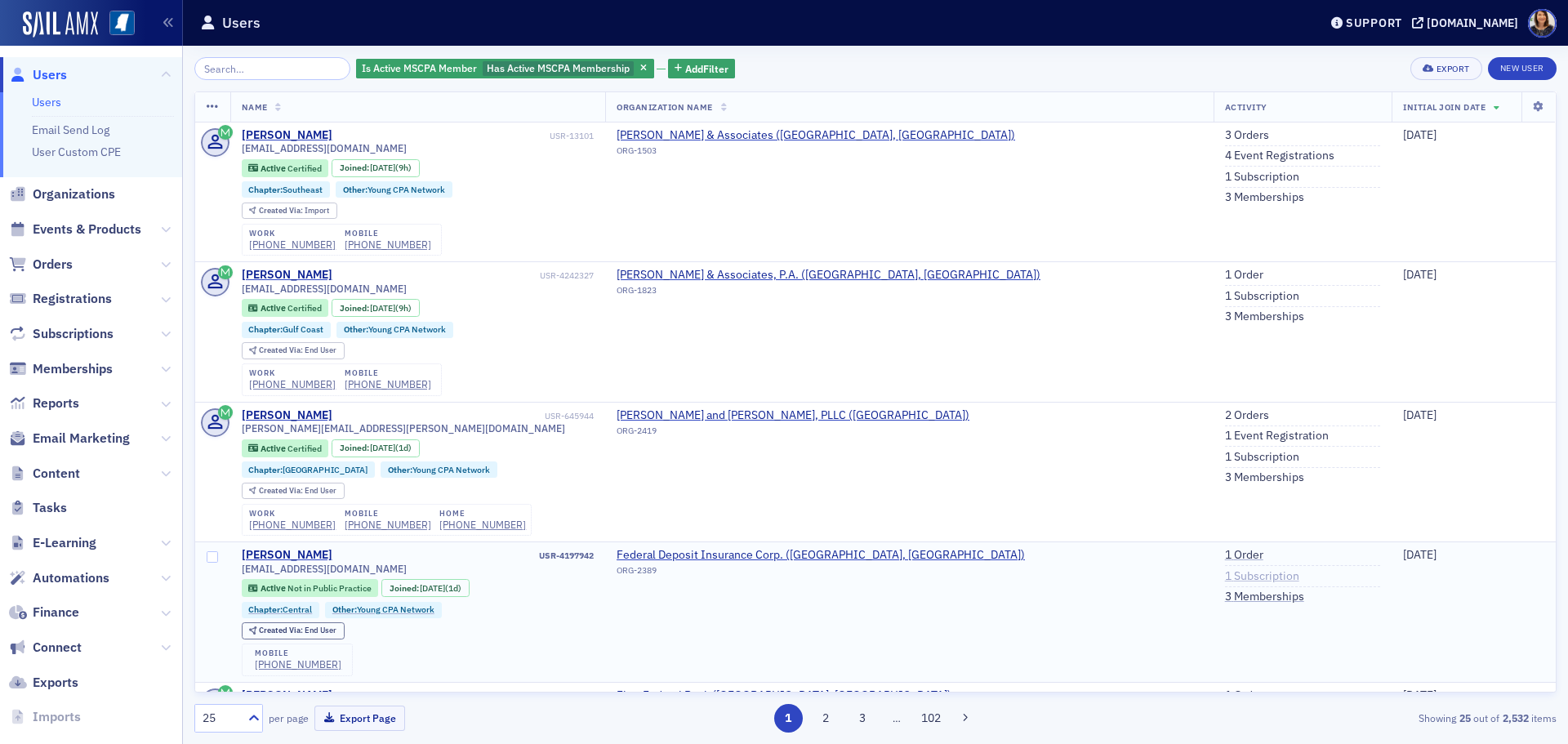
click at [1225, 579] on link "1 Subscription" at bounding box center [1263, 576] width 74 height 15
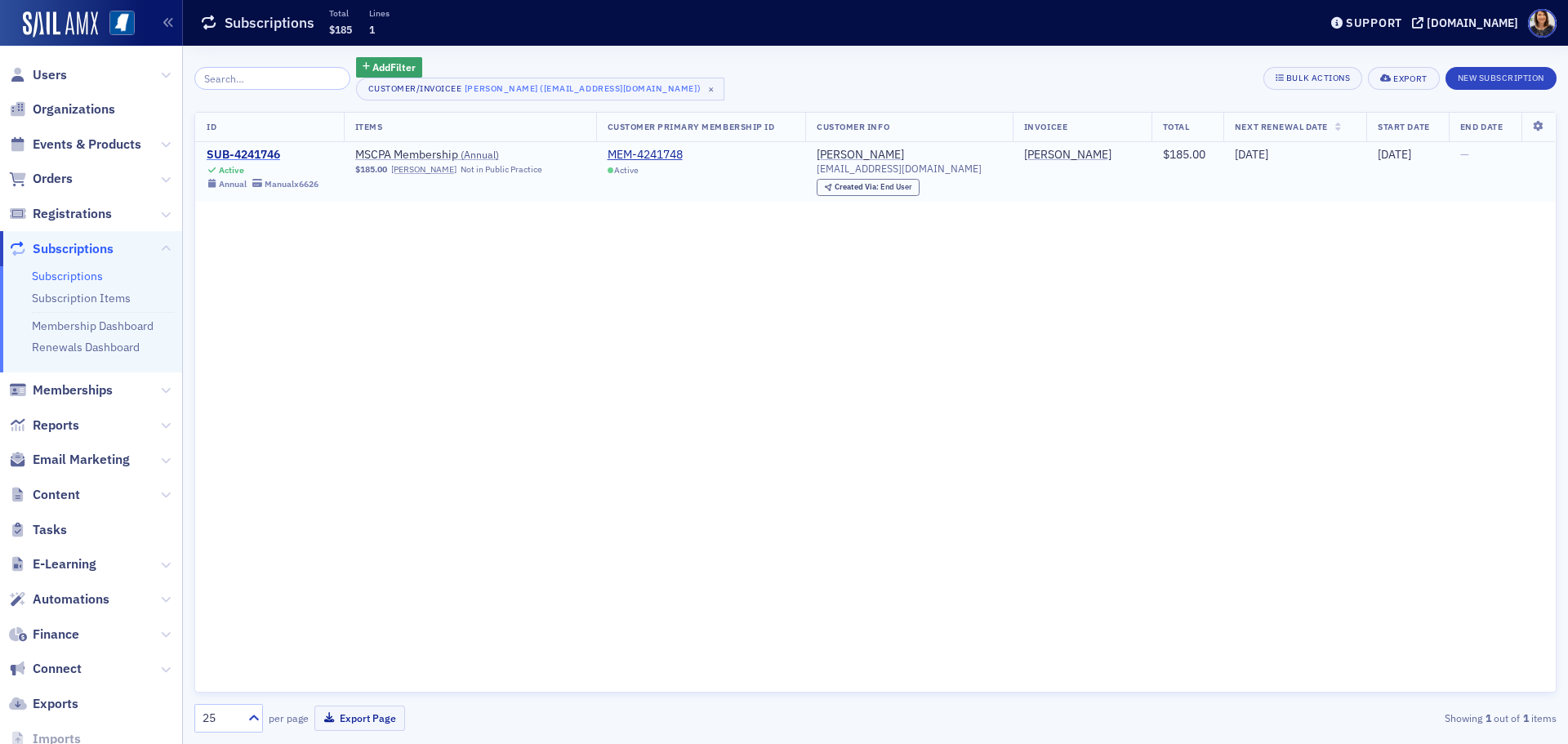
click at [247, 154] on div "SUB-4241746" at bounding box center [262, 155] width 112 height 15
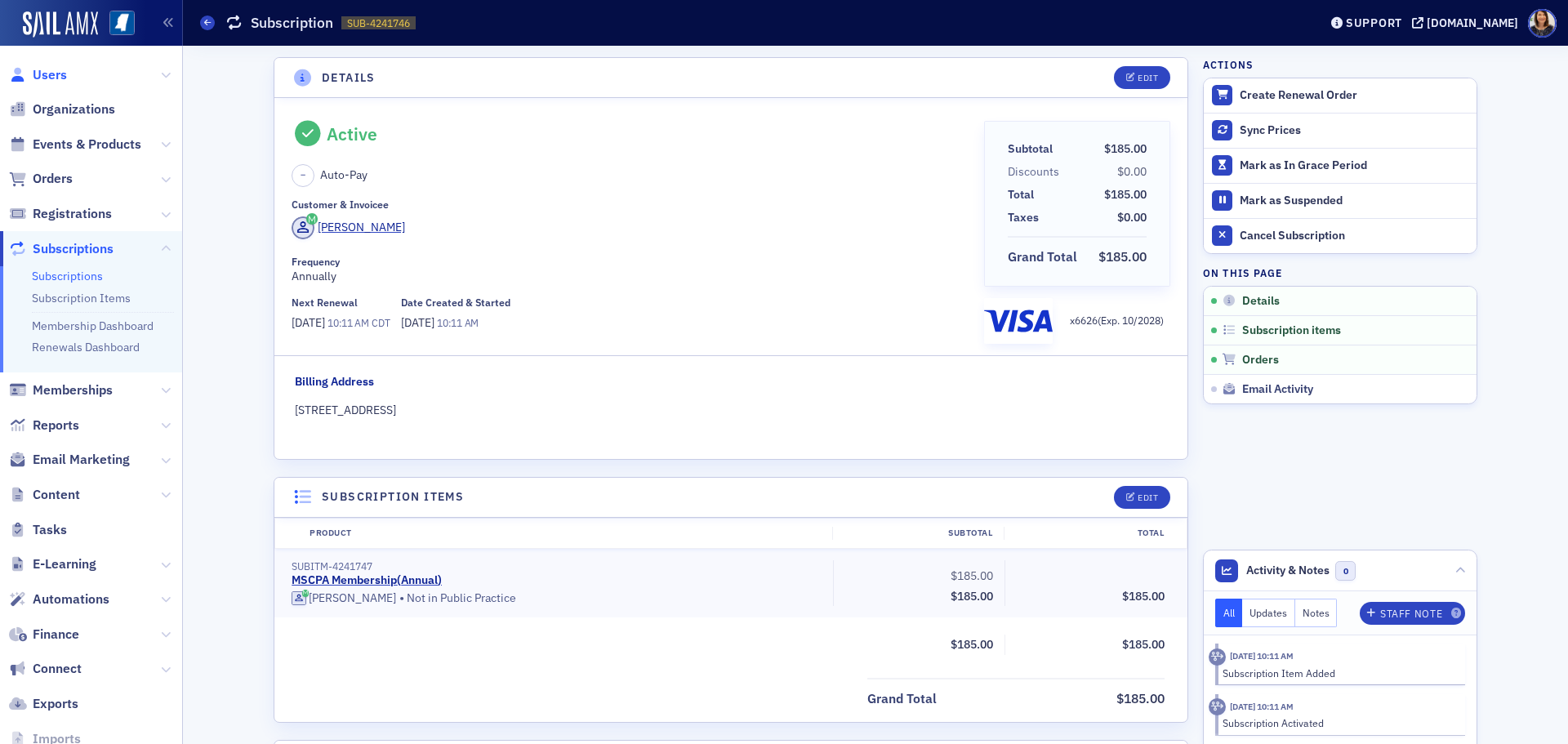
click at [50, 74] on span "Users" at bounding box center [50, 74] width 35 height 18
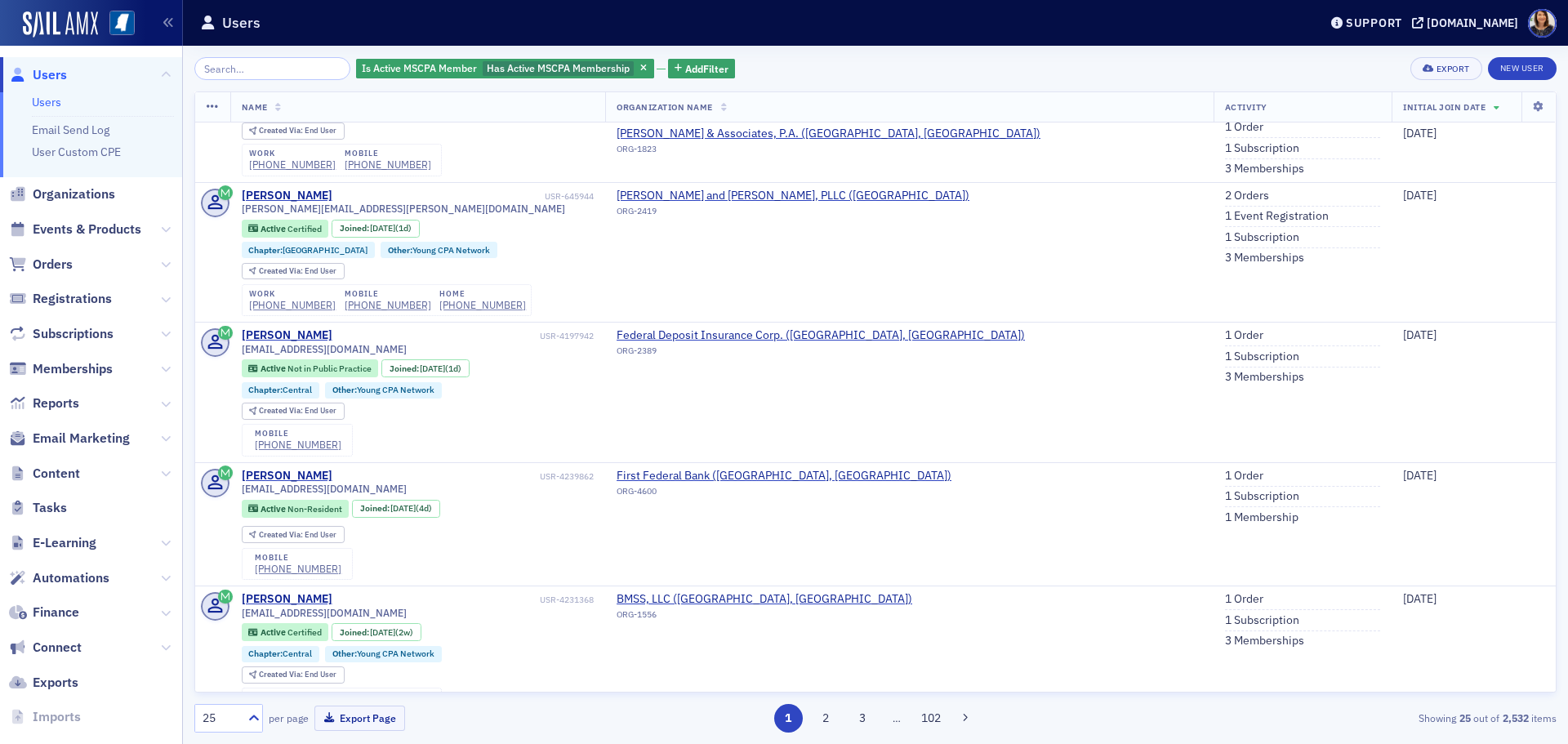
scroll to position [254, 0]
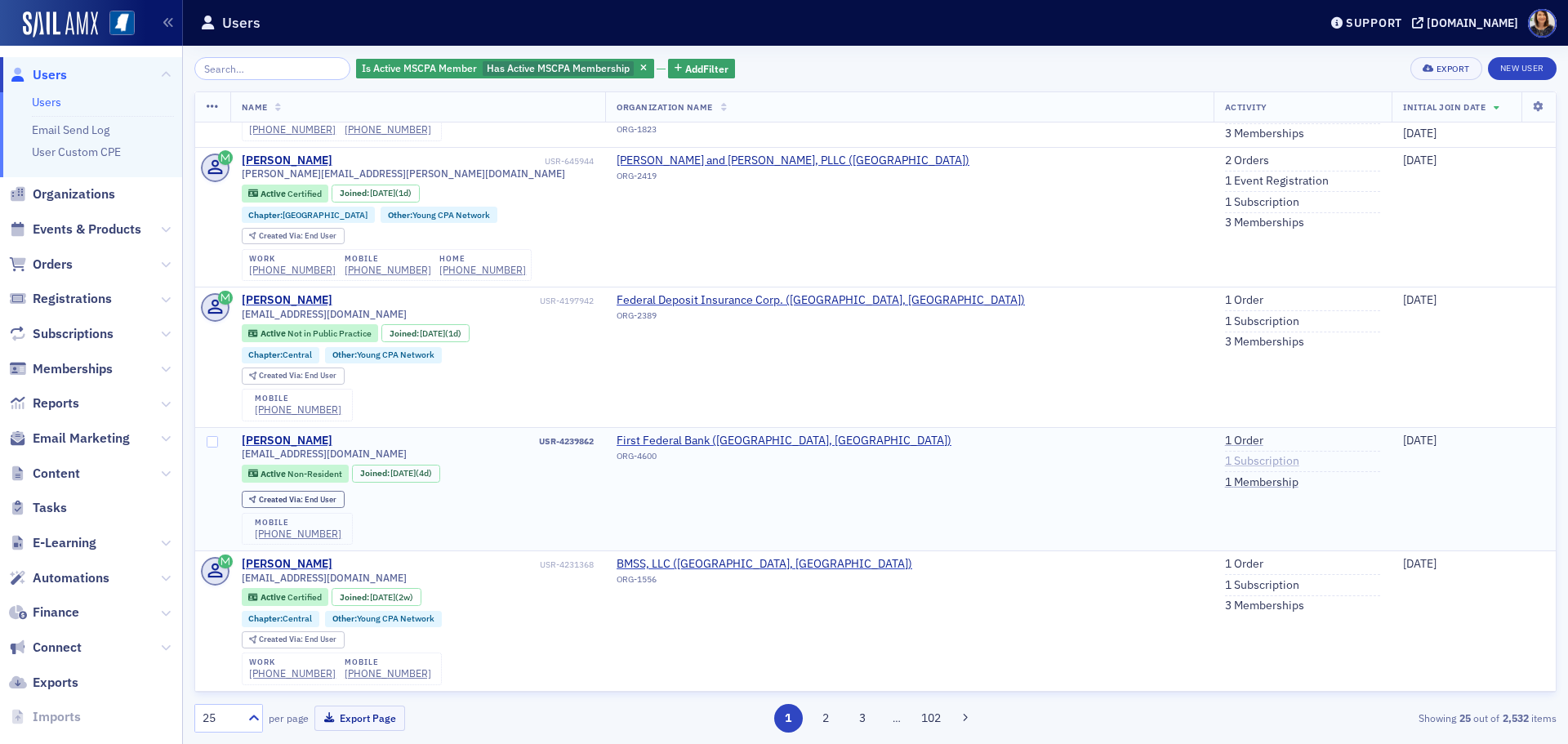
click at [1225, 459] on link "1 Subscription" at bounding box center [1263, 461] width 74 height 15
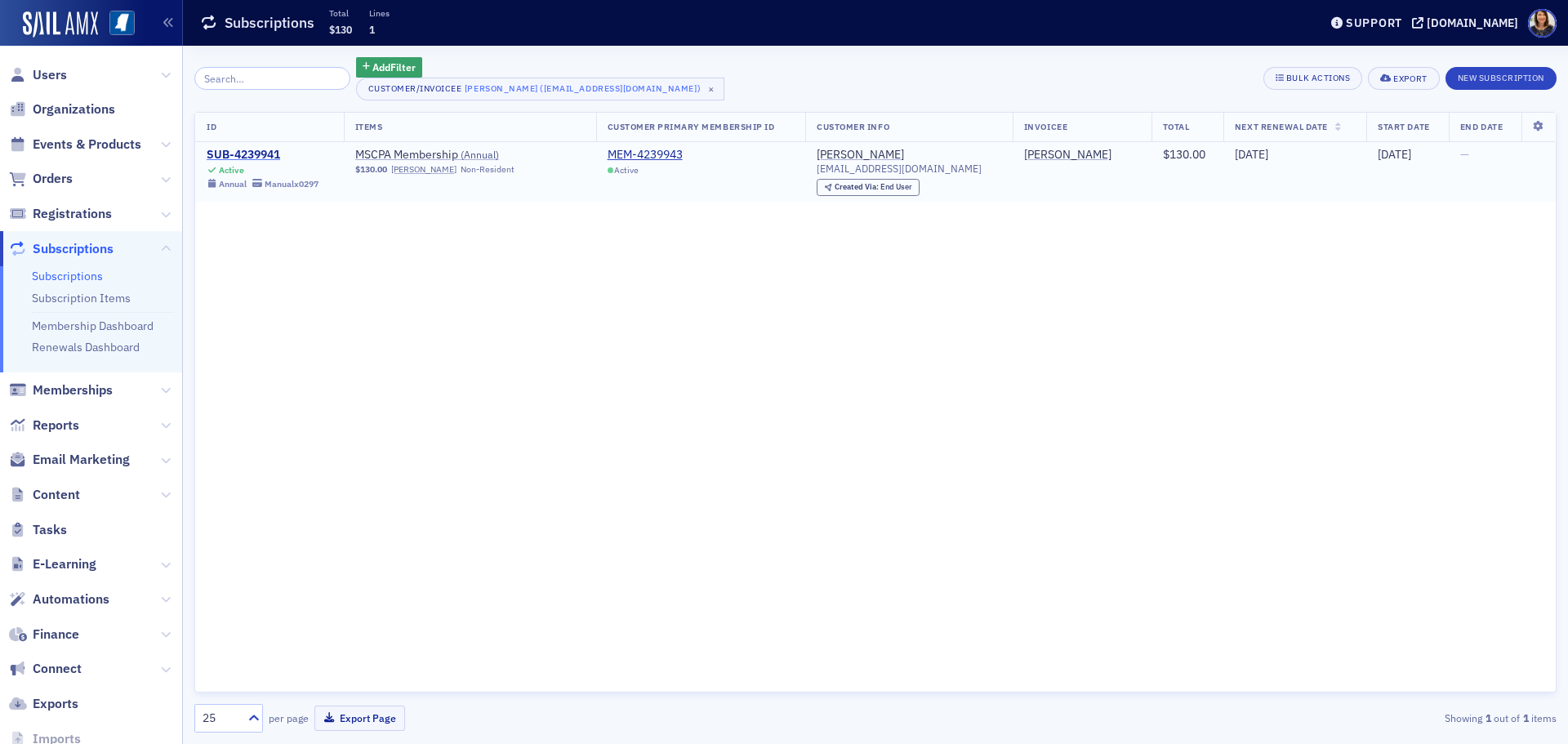
click at [267, 149] on div "SUB-4239941" at bounding box center [262, 155] width 112 height 15
